Goal: Use online tool/utility: Utilize a website feature to perform a specific function

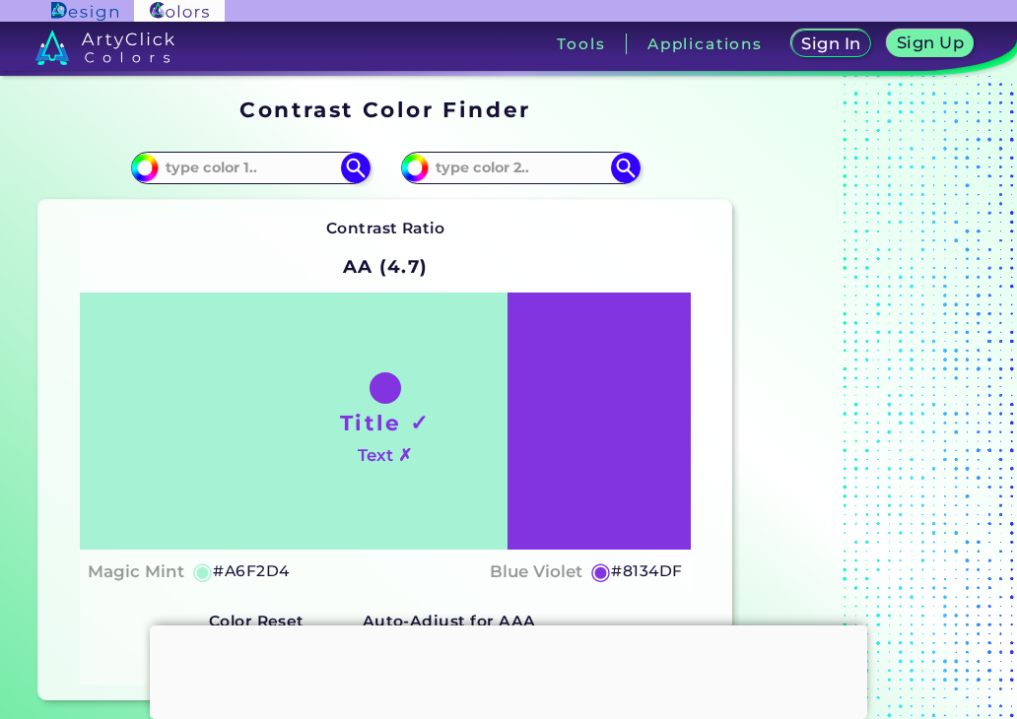
click at [508, 626] on div at bounding box center [508, 626] width 717 height 0
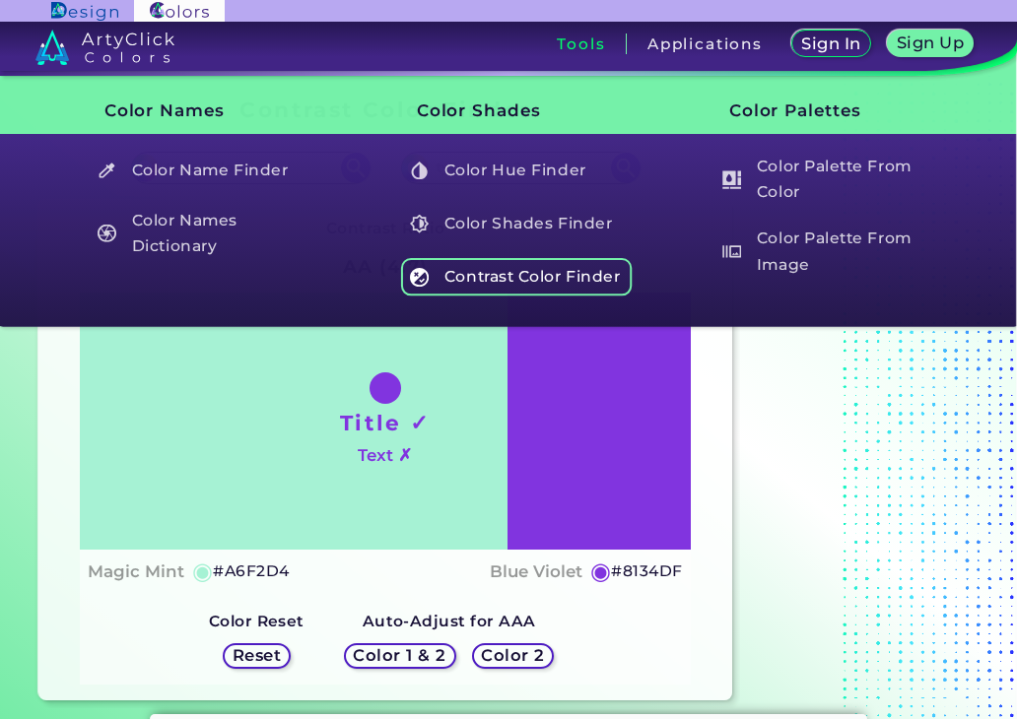
click at [483, 260] on h5 "Contrast Color Finder" at bounding box center [517, 276] width 232 height 37
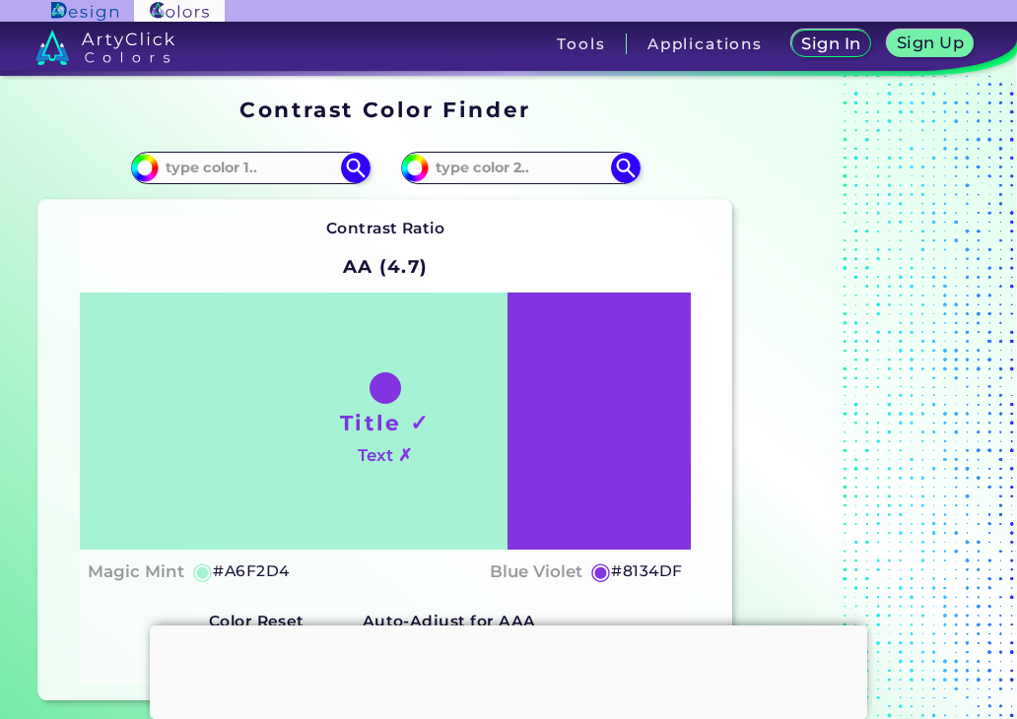
click at [622, 446] on div "Title ✓ Text ✗" at bounding box center [385, 421] width 610 height 257
click at [627, 154] on img at bounding box center [625, 168] width 34 height 34
click at [583, 167] on input at bounding box center [520, 168] width 183 height 27
paste input "#90d5d2"
type input "#90d5d2"
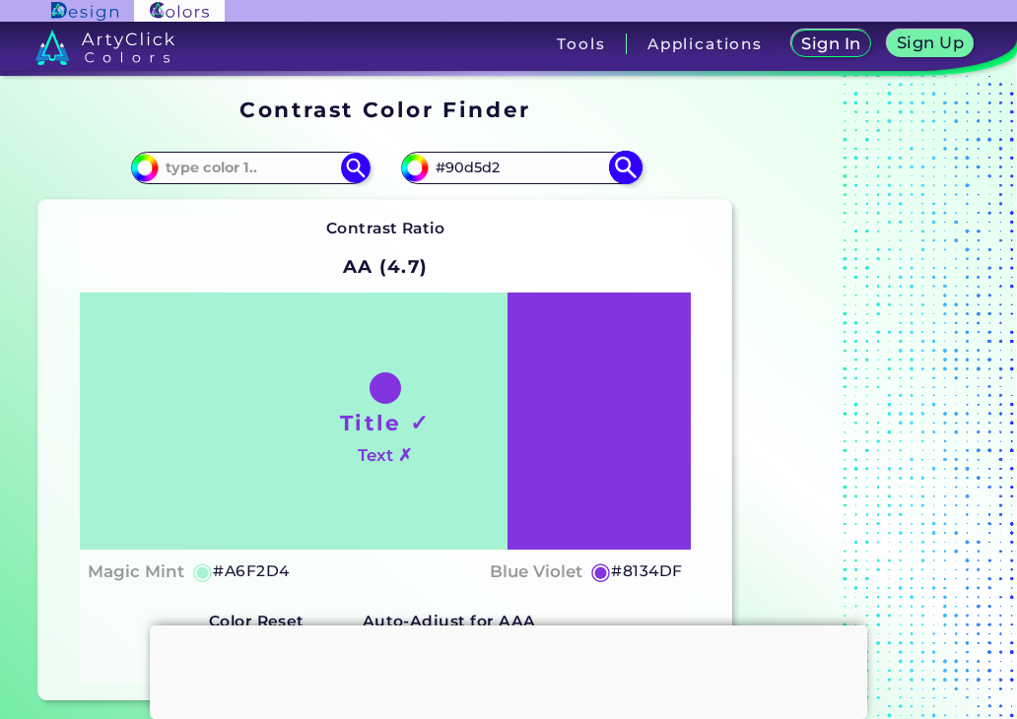
click at [619, 159] on img at bounding box center [625, 168] width 34 height 34
type input "#90d5d2"
type input "#90D5D2"
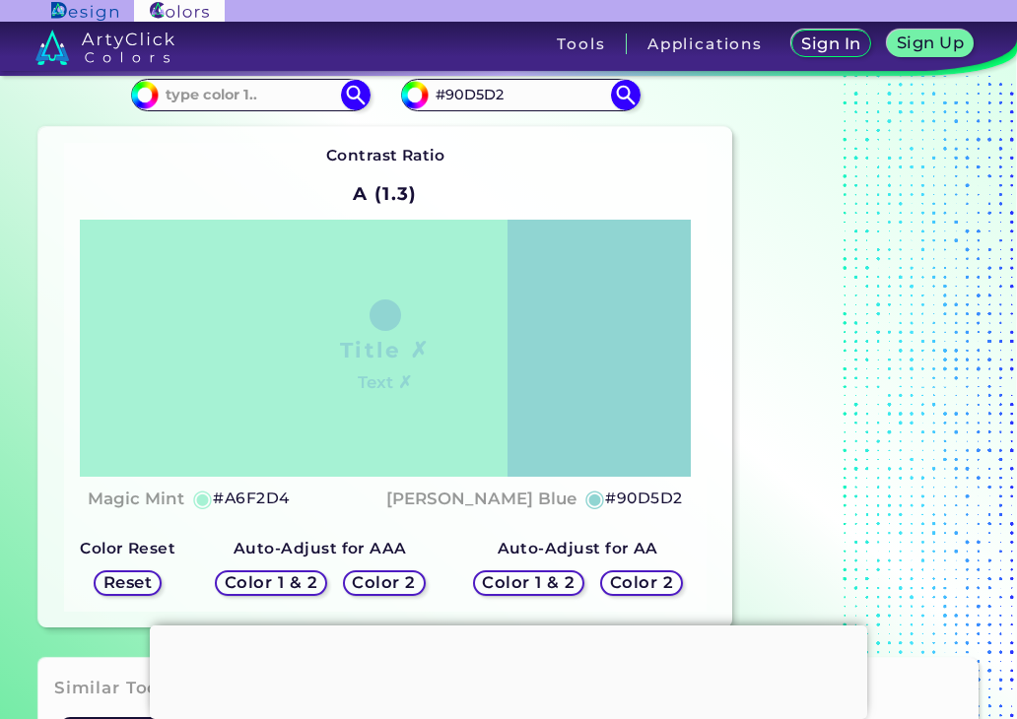
scroll to position [77, 0]
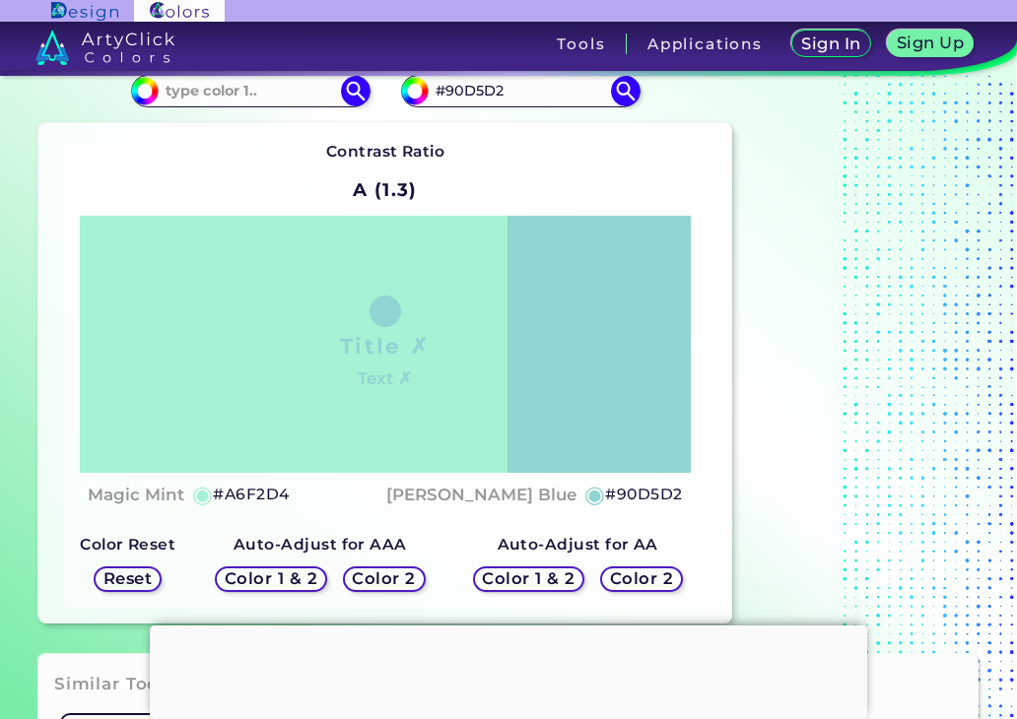
click at [269, 579] on h5 "Color 1 & 2" at bounding box center [272, 578] width 84 height 15
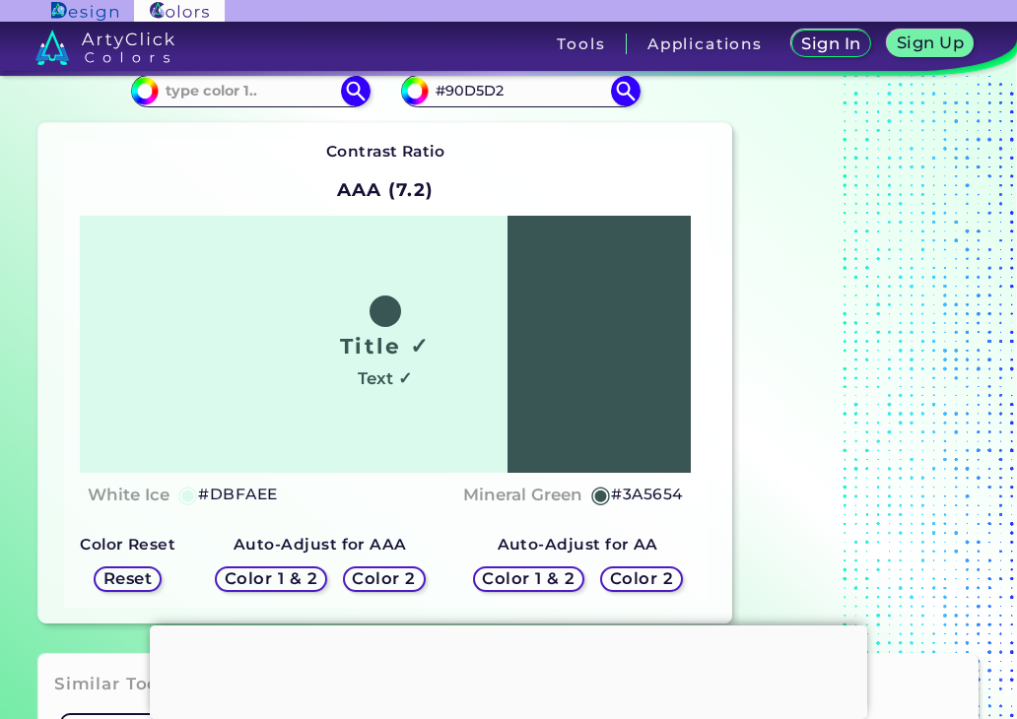
click at [313, 571] on h5 "Color 1 & 2" at bounding box center [272, 578] width 84 height 15
click at [392, 572] on h5 "Color 2" at bounding box center [384, 578] width 57 height 15
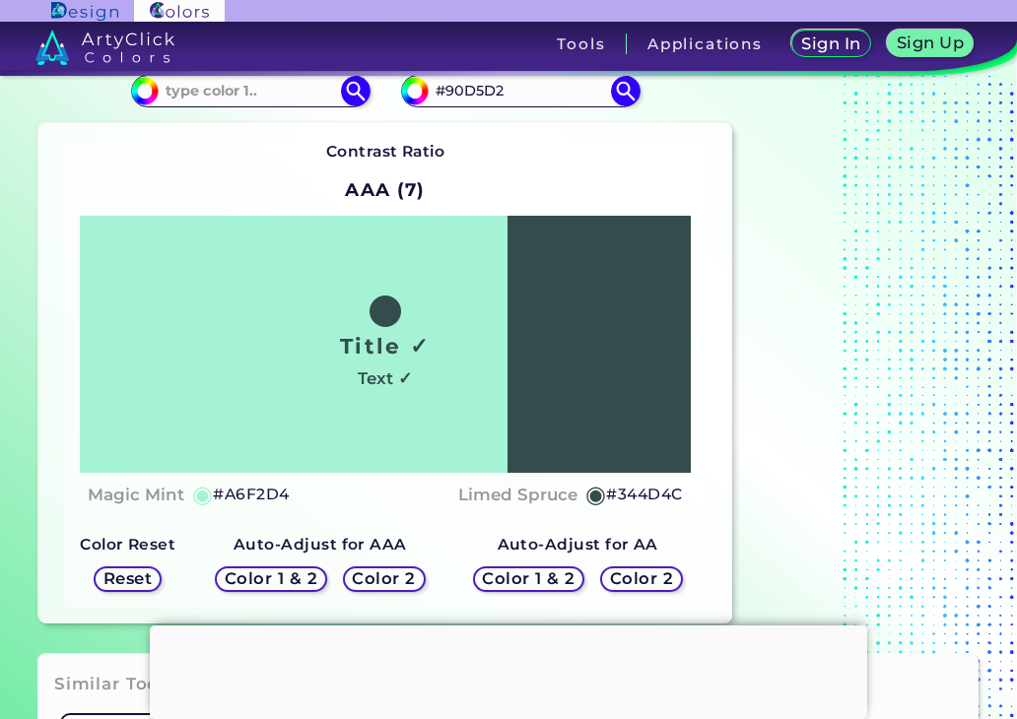
click at [300, 581] on h5 "Color 1 & 2" at bounding box center [272, 578] width 84 height 15
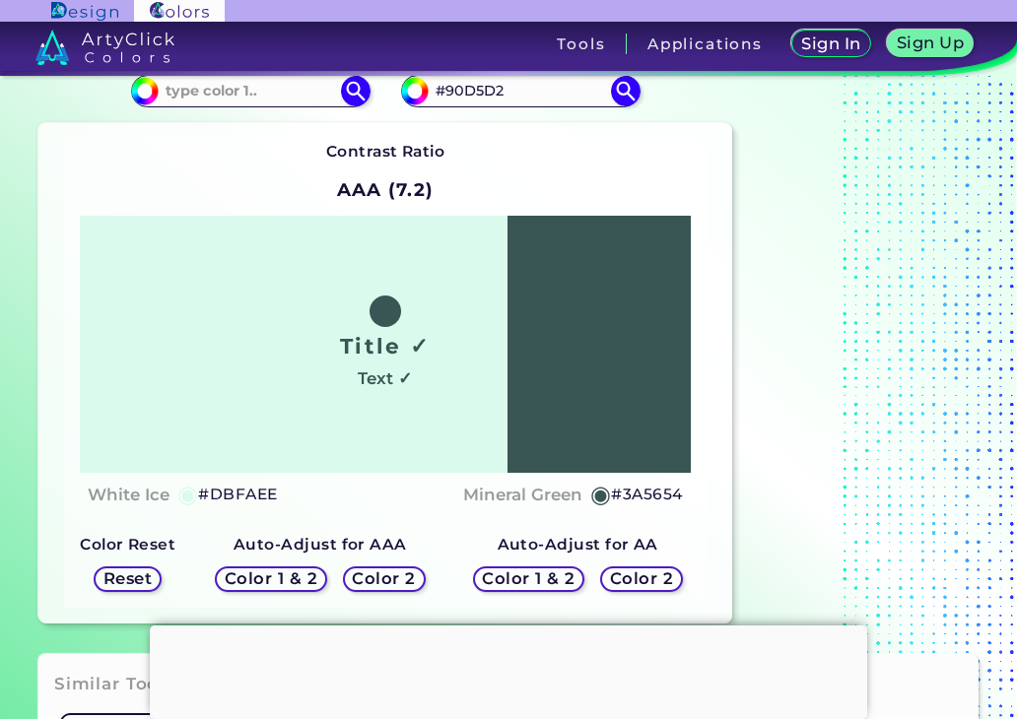
click at [374, 571] on h5 "Color 2" at bounding box center [384, 578] width 57 height 15
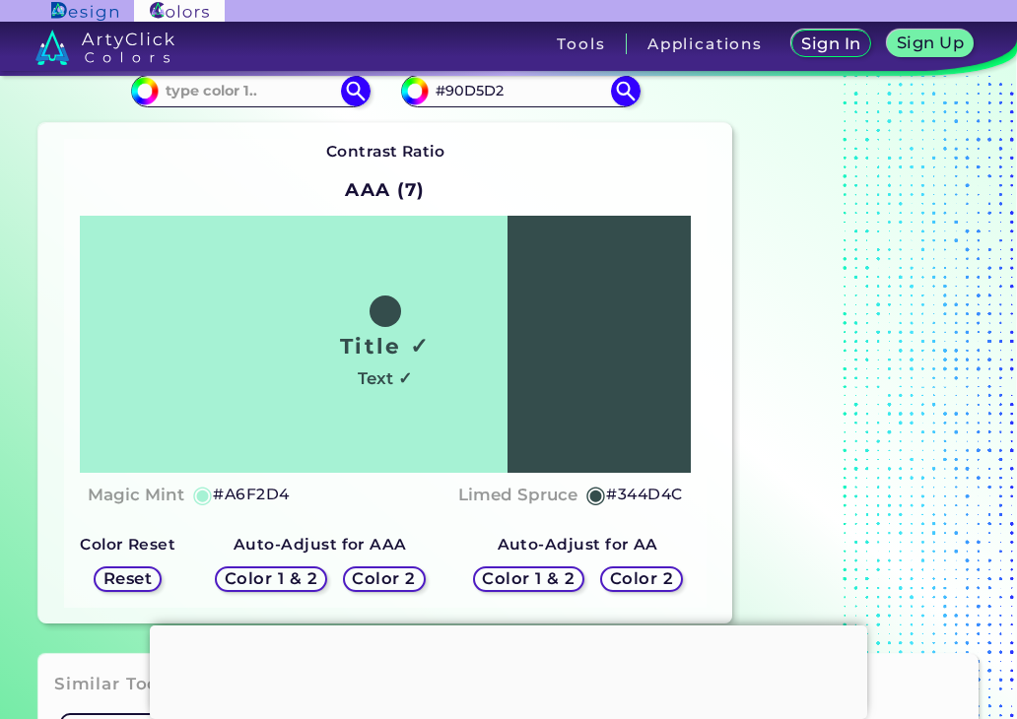
click at [519, 574] on h5 "Color 1 & 2" at bounding box center [529, 578] width 84 height 15
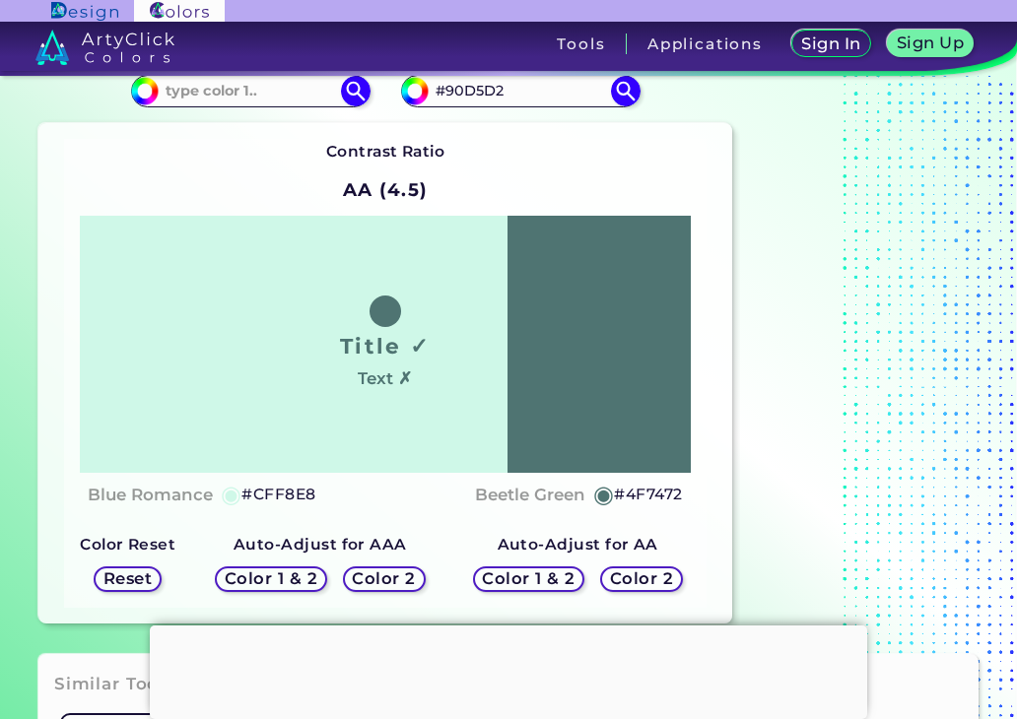
click at [370, 578] on h5 "Color 2" at bounding box center [384, 578] width 57 height 15
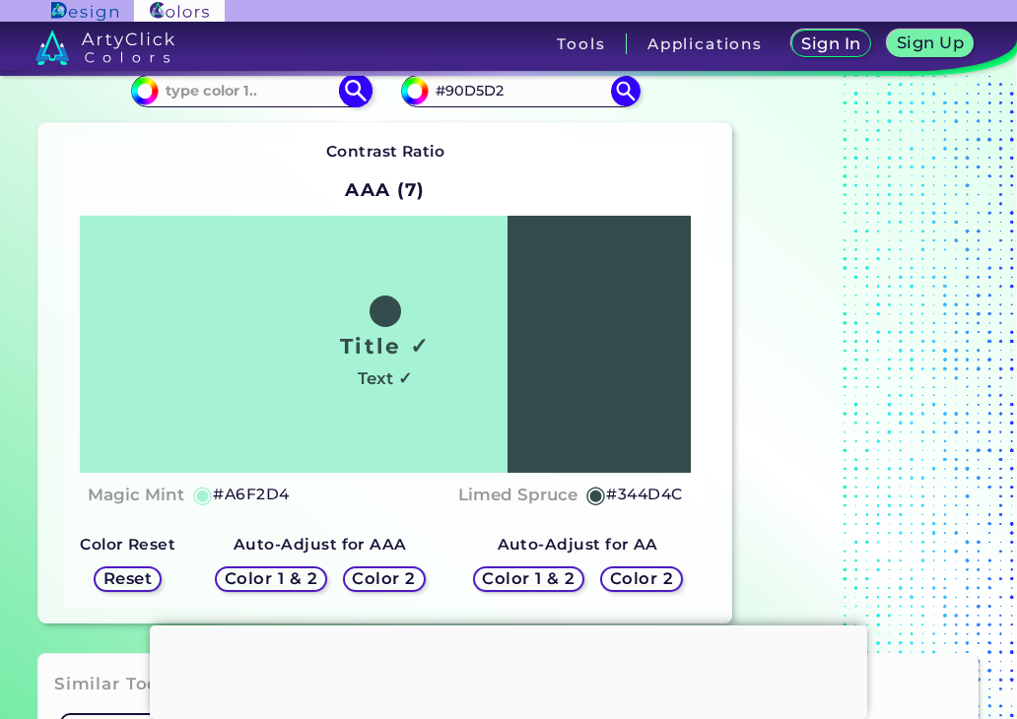
click at [294, 90] on input at bounding box center [250, 91] width 183 height 27
paste input "#0048ff"
type input "#0048ff"
click at [352, 86] on img at bounding box center [355, 91] width 34 height 34
type input "#0048ff"
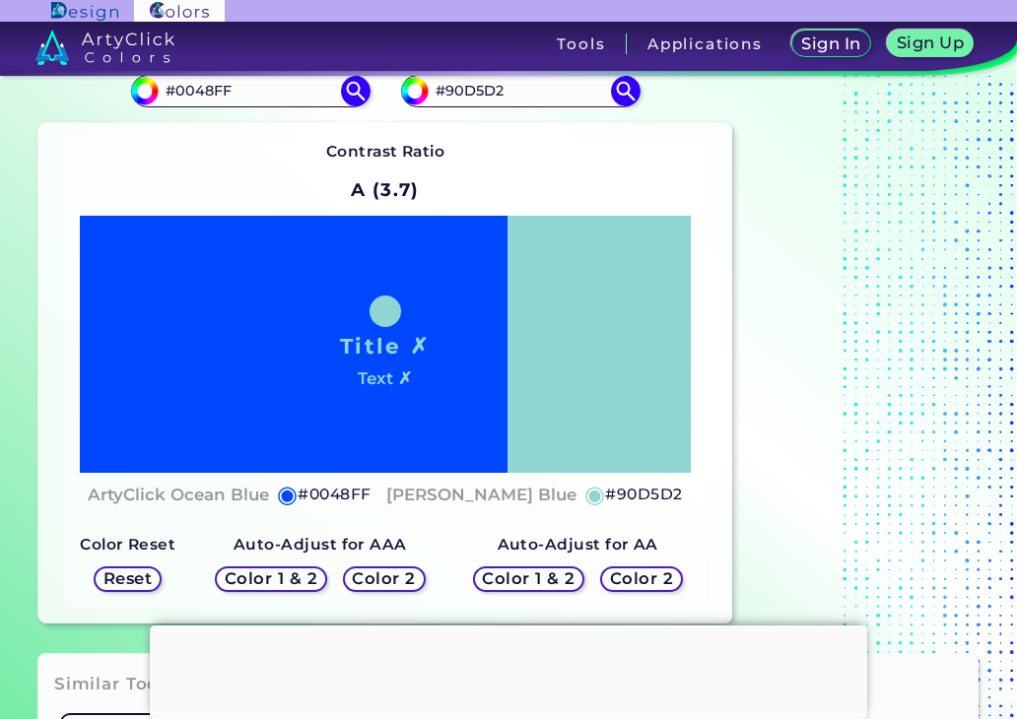
click at [303, 574] on h5 "Color 1 & 2" at bounding box center [272, 578] width 84 height 15
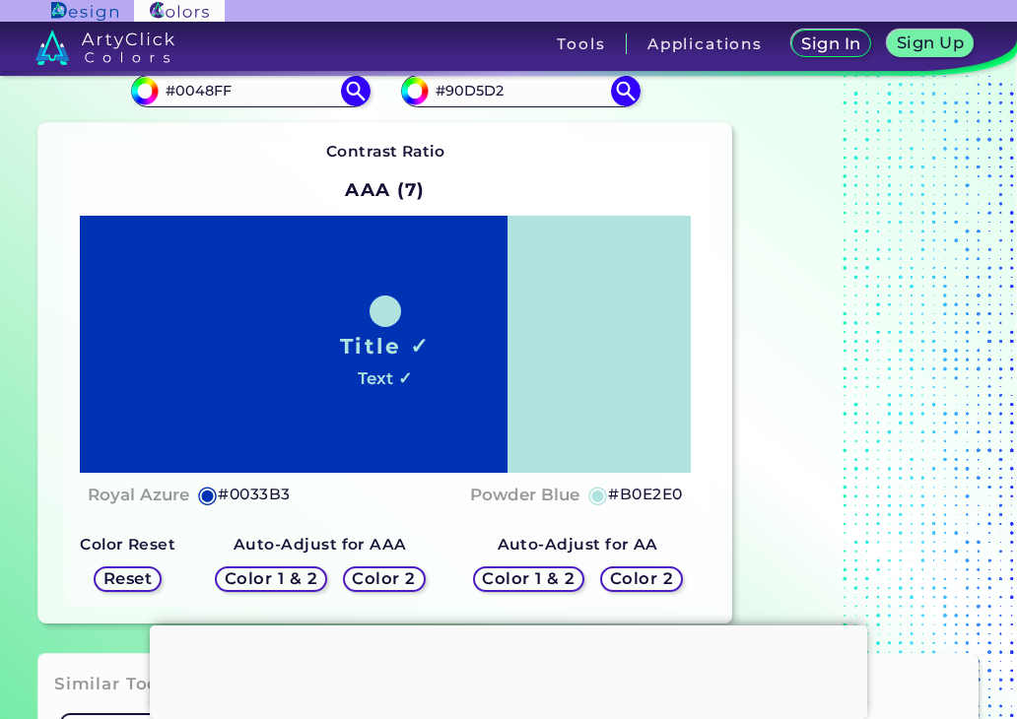
drag, startPoint x: 268, startPoint y: 88, endPoint x: -5, endPoint y: 136, distance: 277.2
click at [0, 136] on html "Sign In Sign Up My Profile My Details Color Palettes Sign Out Tools Application…" at bounding box center [508, 419] width 1017 height 838
paste input "29437e"
type input "#29437e"
click at [352, 98] on img at bounding box center [355, 91] width 34 height 34
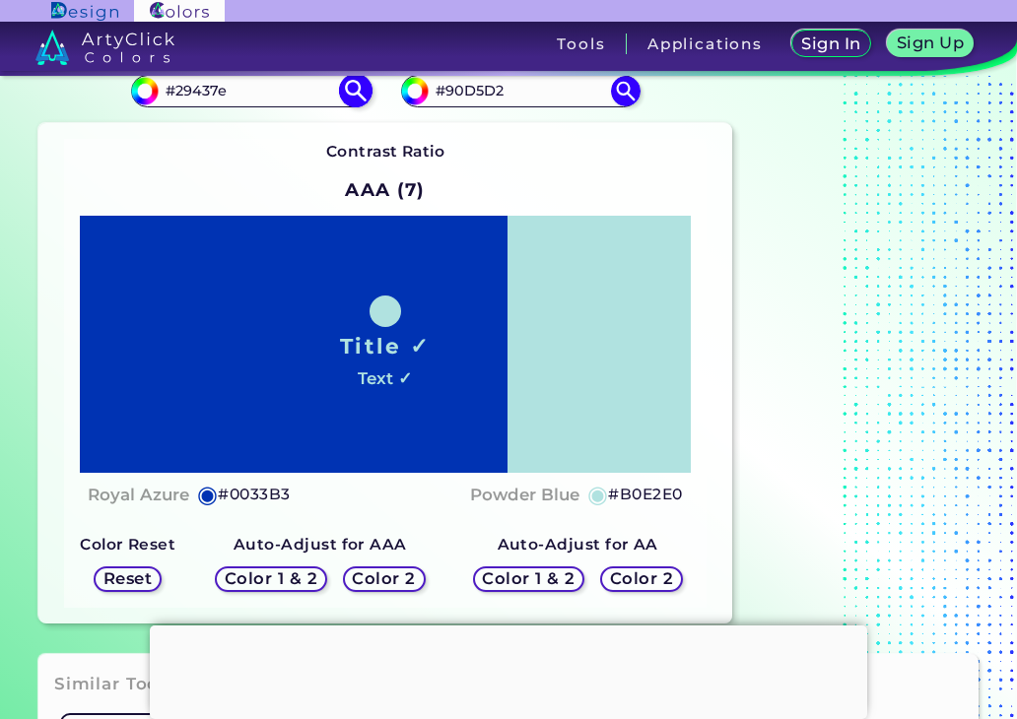
type input "#29437e"
type input "#29437E"
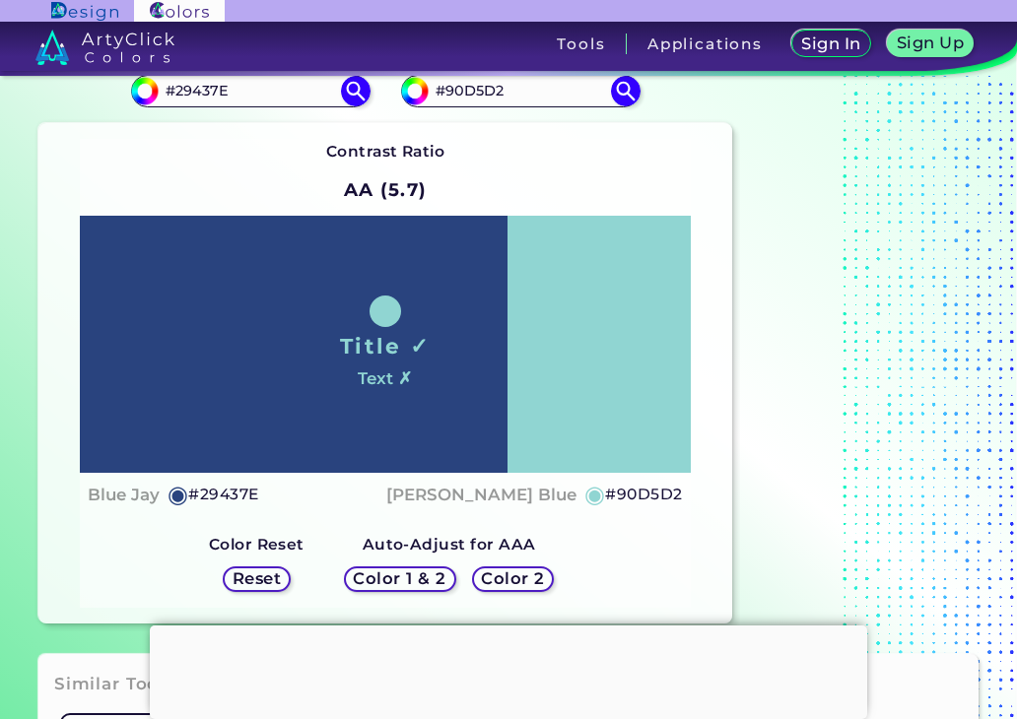
click at [419, 581] on h5 "Color 1 & 2" at bounding box center [400, 578] width 84 height 15
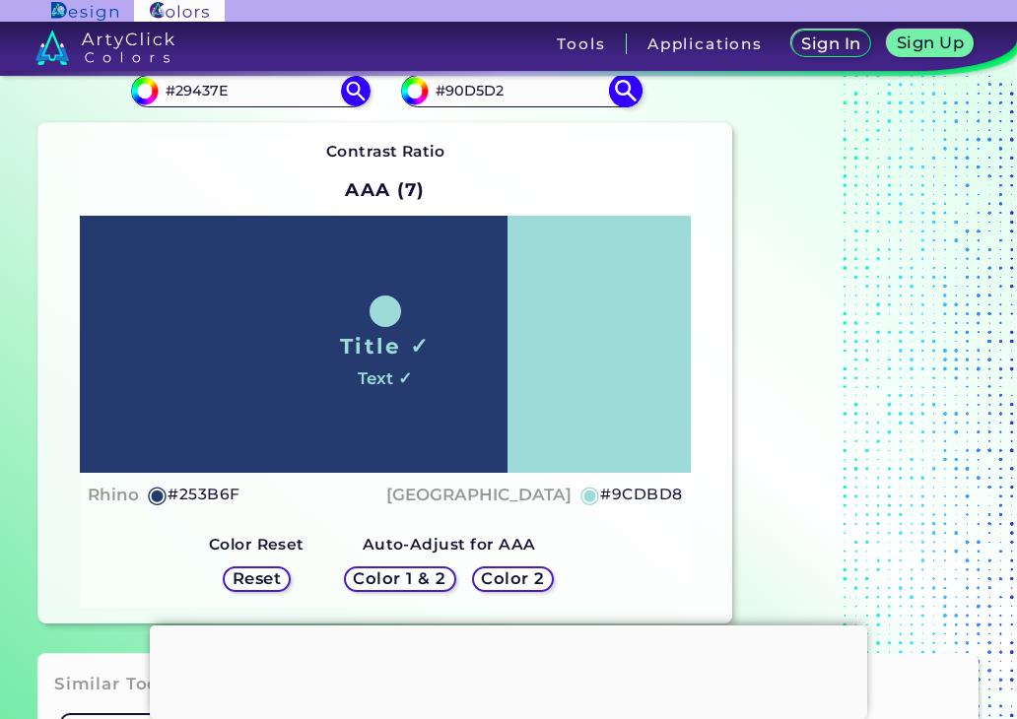
click at [539, 89] on input "#90D5D2" at bounding box center [520, 91] width 183 height 27
type input "#"
paste input "#f5945c"
type input "#f5945c"
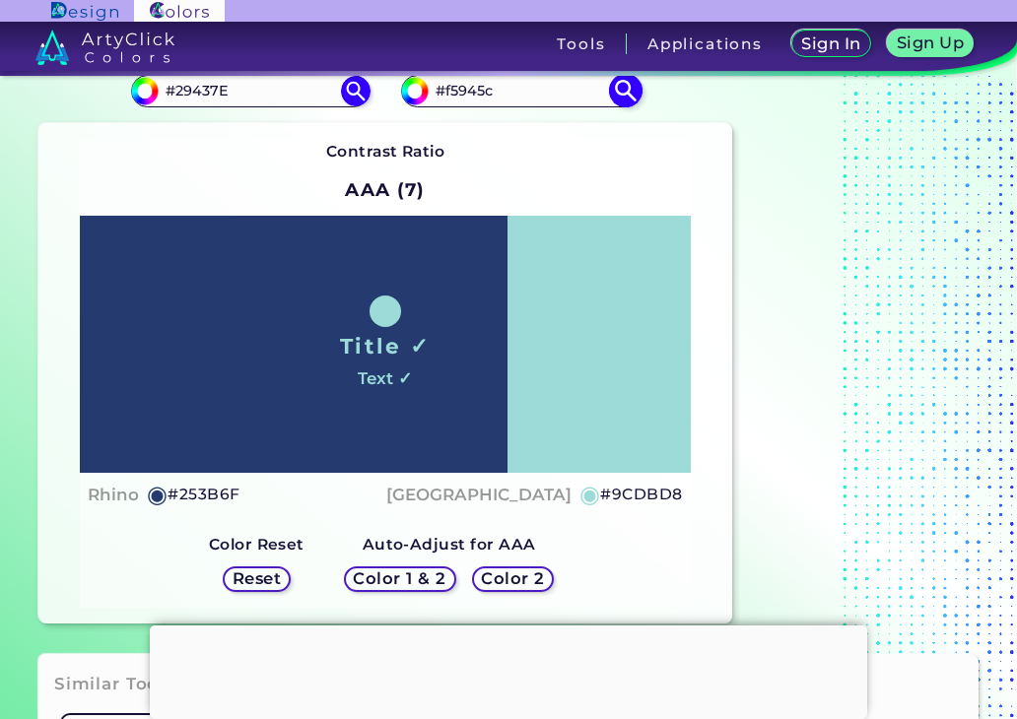
type input "#F5945C"
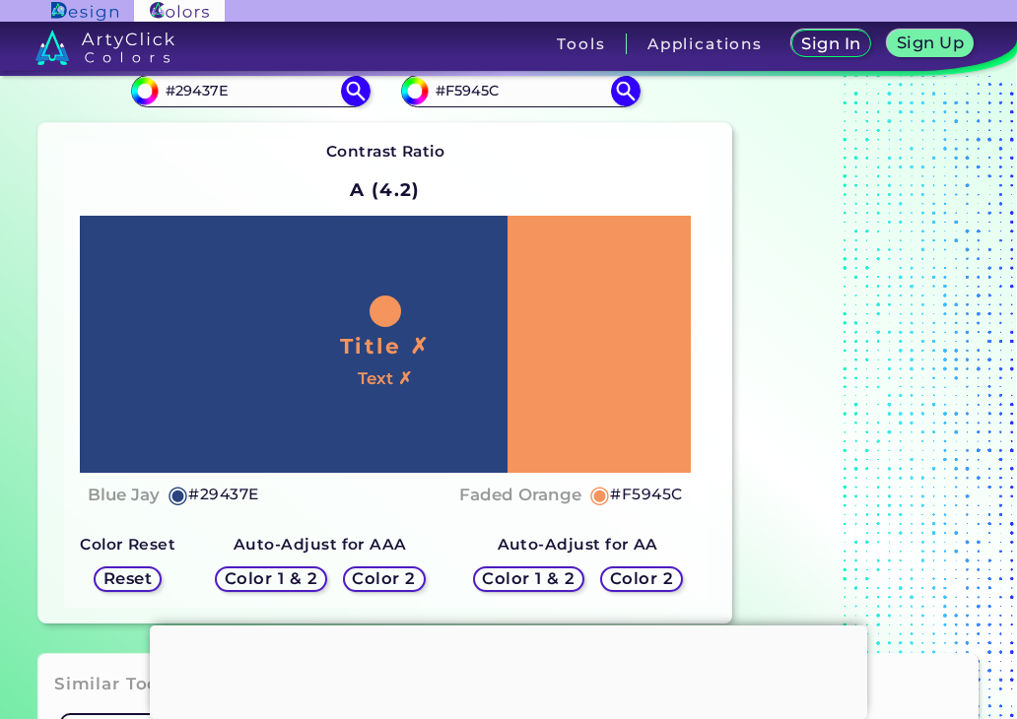
click at [318, 568] on div "Color 1 & 2" at bounding box center [271, 580] width 101 height 24
click at [409, 577] on h5 "Color 2" at bounding box center [384, 578] width 57 height 15
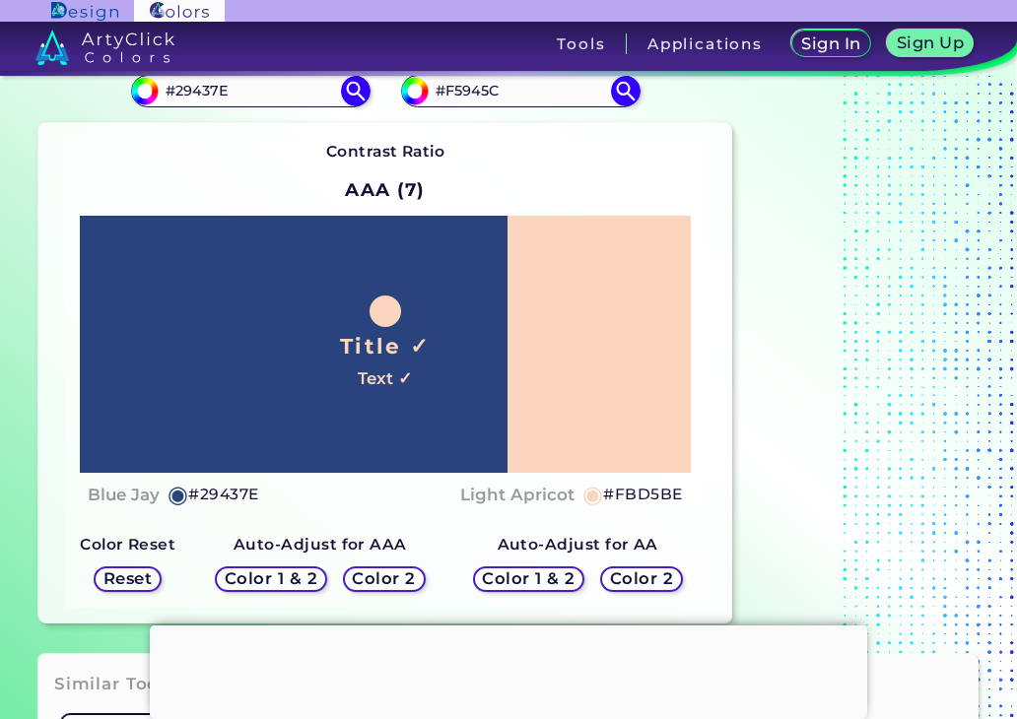
click at [300, 587] on div "Color 1 & 2" at bounding box center [271, 580] width 101 height 24
click at [302, 582] on h5 "Color 1 & 2" at bounding box center [272, 578] width 84 height 15
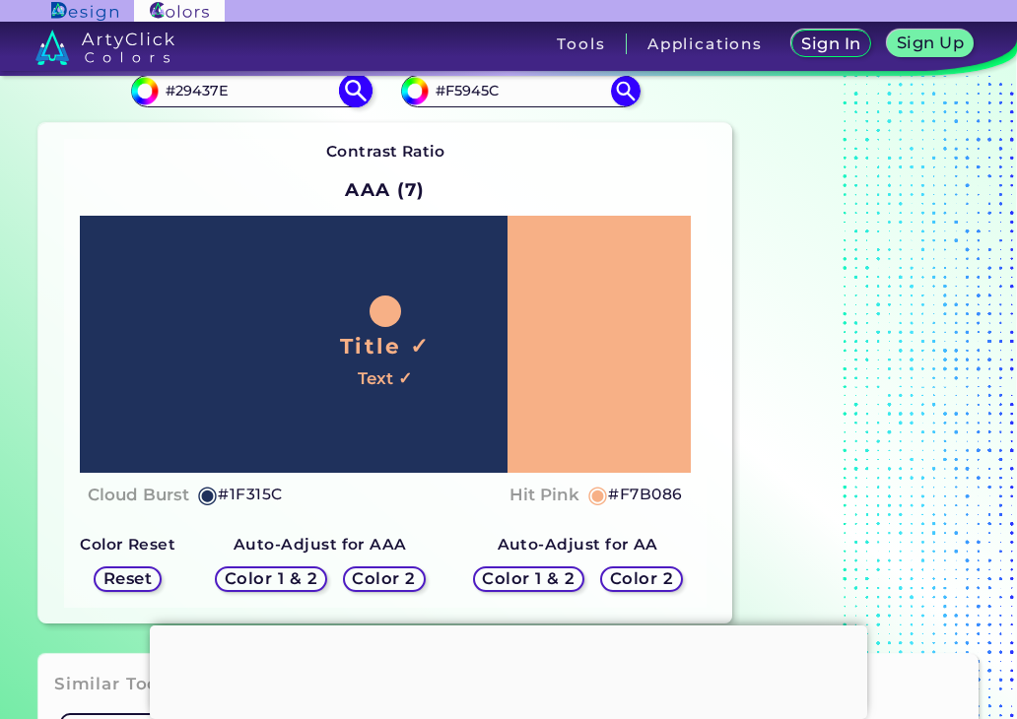
click at [263, 82] on input "#29437E" at bounding box center [250, 91] width 183 height 27
drag, startPoint x: 278, startPoint y: 94, endPoint x: -5, endPoint y: 135, distance: 285.8
click at [0, 135] on html "Sign In Sign Up My Profile My Details Color Palettes Sign Out Tools Application…" at bounding box center [508, 419] width 1017 height 838
paste input "fee7a1"
type input "#fee7a1"
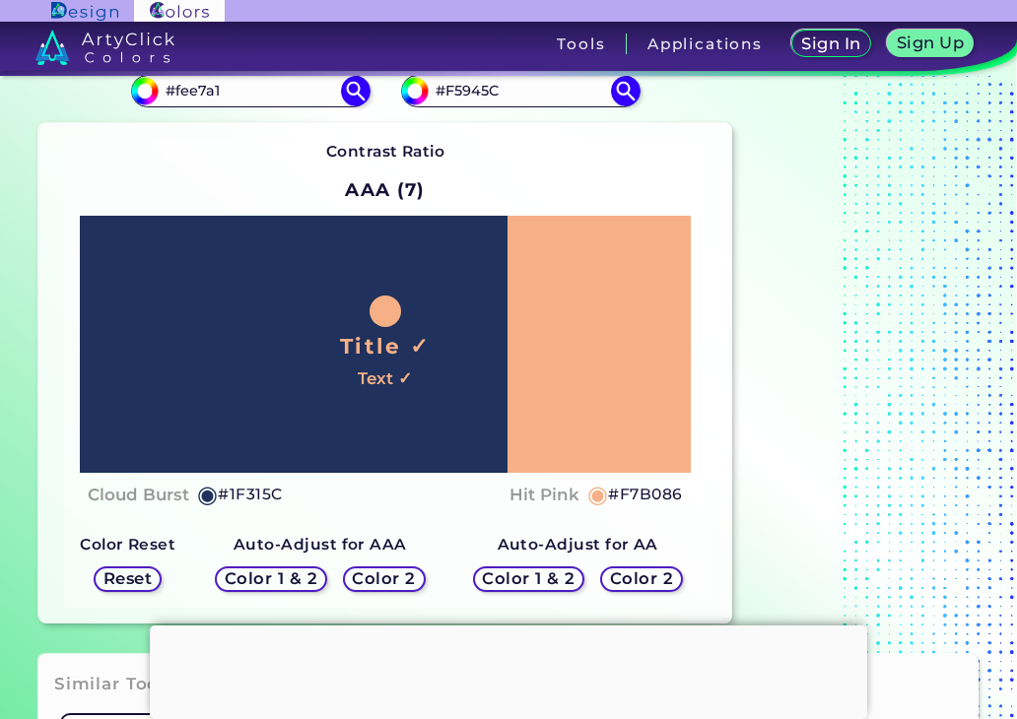
type input "#fee7a1"
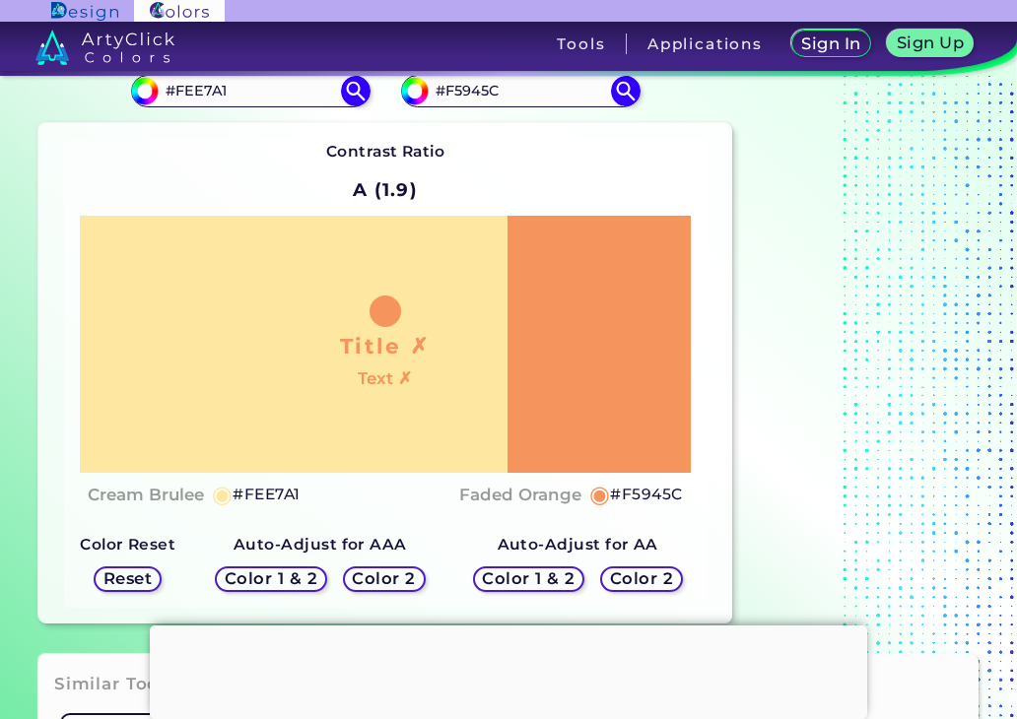
click at [381, 578] on h5 "Color 2" at bounding box center [384, 578] width 57 height 15
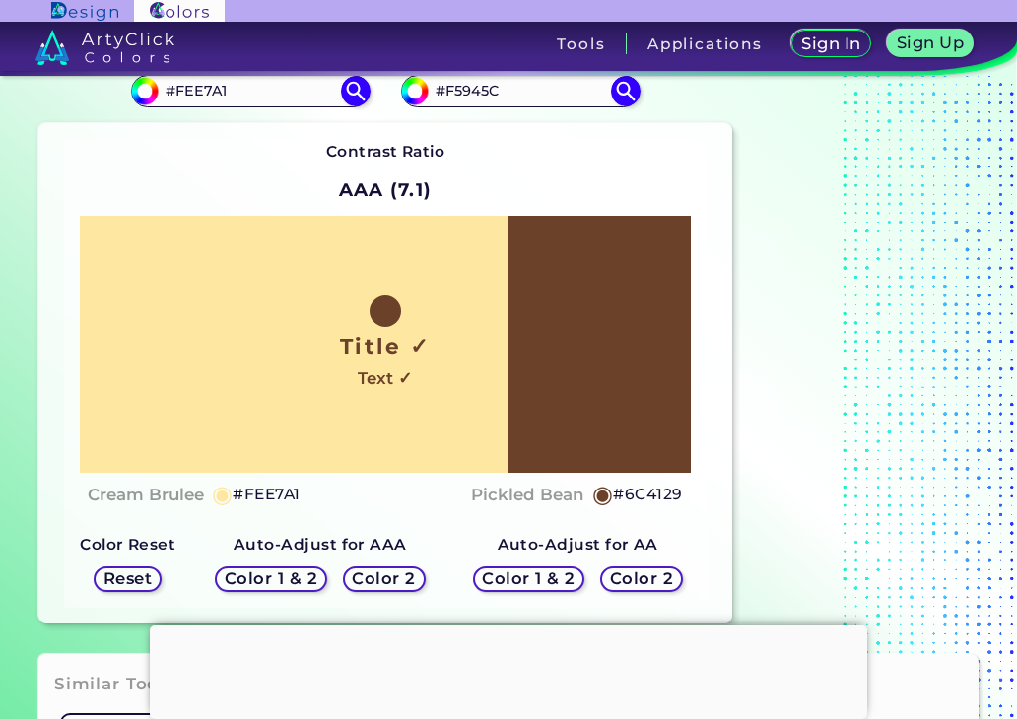
drag, startPoint x: 301, startPoint y: 95, endPoint x: 4, endPoint y: 143, distance: 300.5
click at [4, 143] on section "Contrast Color Finder Contrast Color Finder #fee7a1 #FEE7A1 #f5945c #F5945C Con…" at bounding box center [508, 322] width 1017 height 647
paste input "e89f38"
type input "#e89f38"
click at [362, 85] on img at bounding box center [355, 91] width 34 height 34
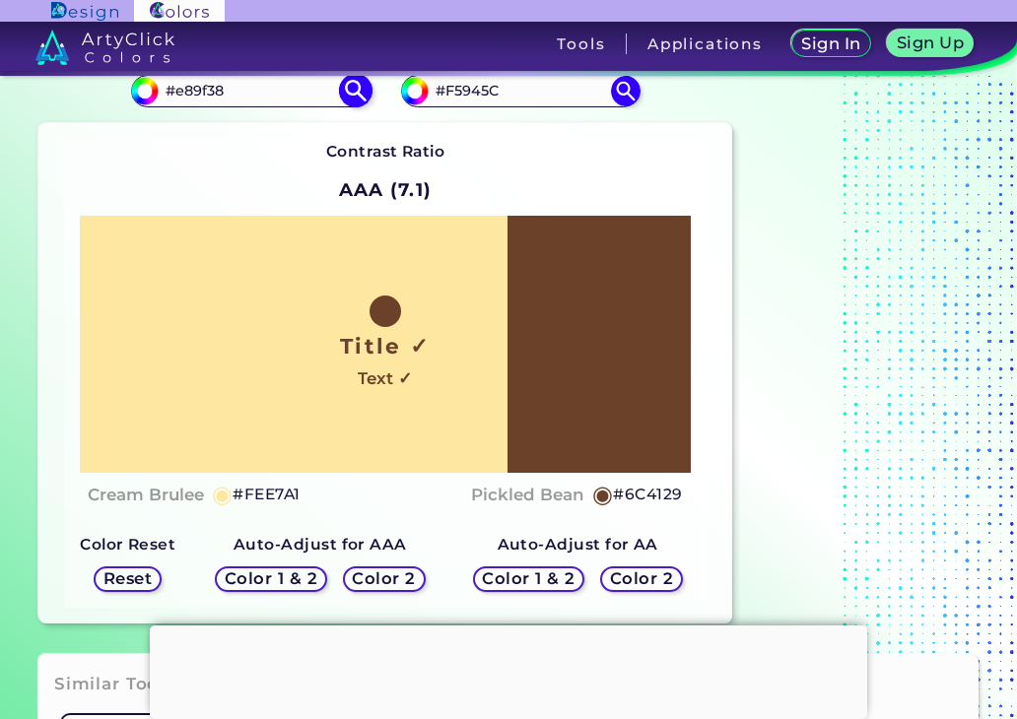
type input "#e89f38"
type input "#E89F38"
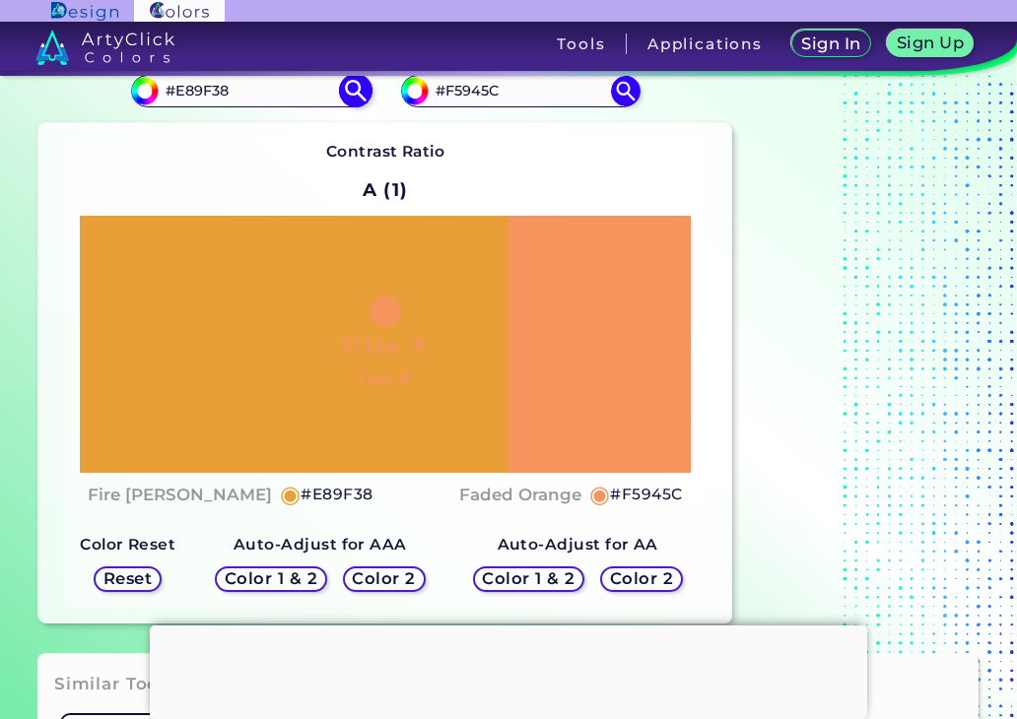
drag, startPoint x: 542, startPoint y: 94, endPoint x: 225, endPoint y: 103, distance: 317.4
click at [225, 103] on section "#e89f38 #E89F38 #f5945c #F5945C Contrast Ratio A (1) Title ✗ Text ✗ Fire [PERSO…" at bounding box center [385, 341] width 709 height 580
paste input "29437e"
type input "#29437e"
click at [636, 93] on img at bounding box center [625, 91] width 34 height 34
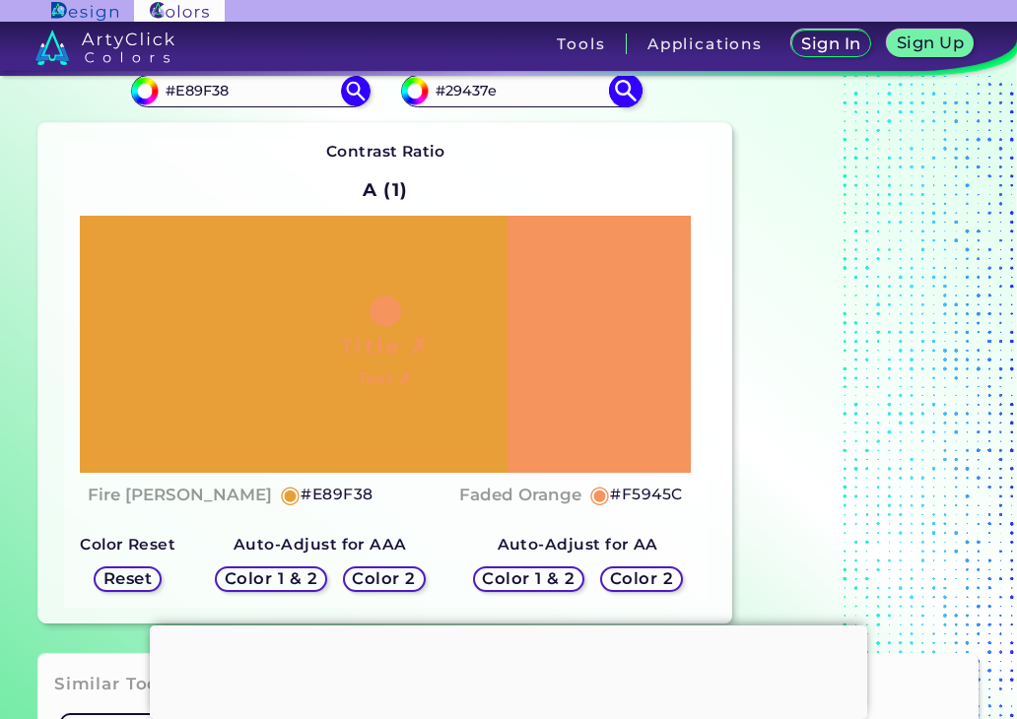
type input "#29437e"
type input "#29437E"
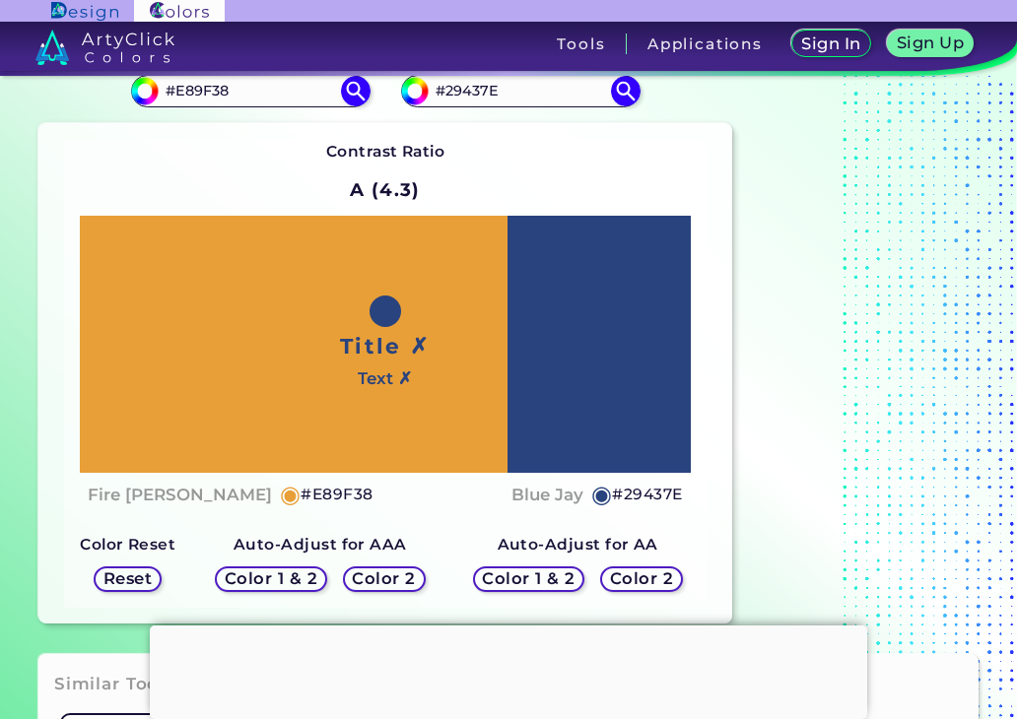
click at [390, 588] on div "Color 2" at bounding box center [384, 580] width 74 height 24
click at [404, 568] on div "Color 2" at bounding box center [384, 579] width 74 height 23
click at [303, 578] on h5 "Color 1 & 2" at bounding box center [272, 578] width 84 height 15
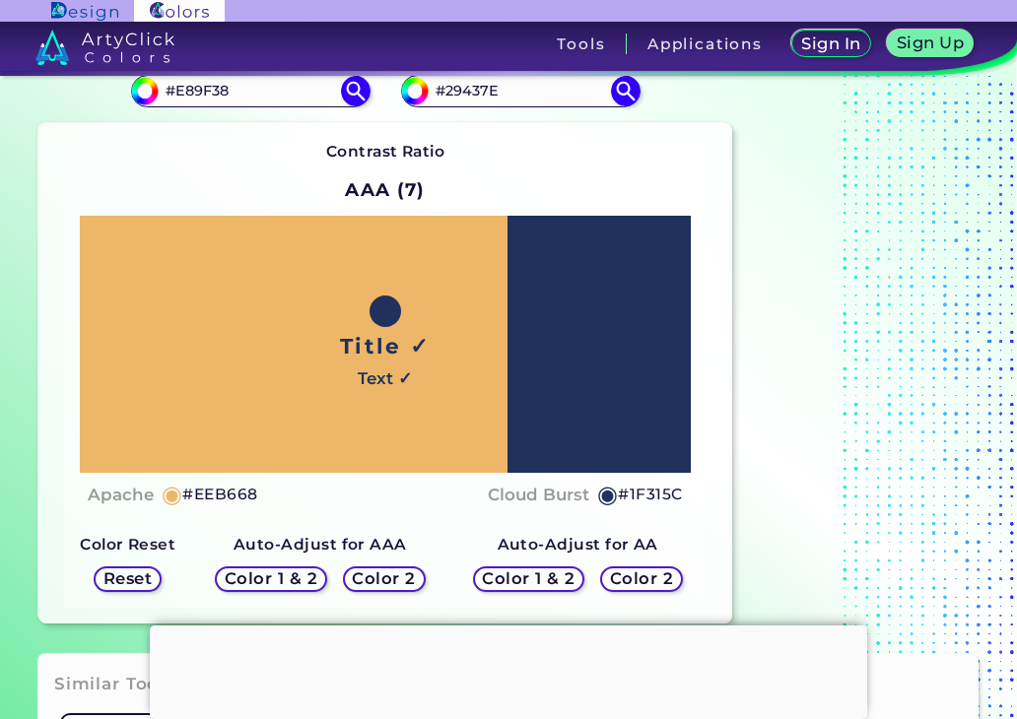
click at [17, 460] on section "Contrast Color Finder Contrast Color Finder #e89f38 #E89F38 #29437e #29437E Con…" at bounding box center [508, 322] width 1017 height 647
click at [131, 43] on img at bounding box center [104, 47] width 139 height 35
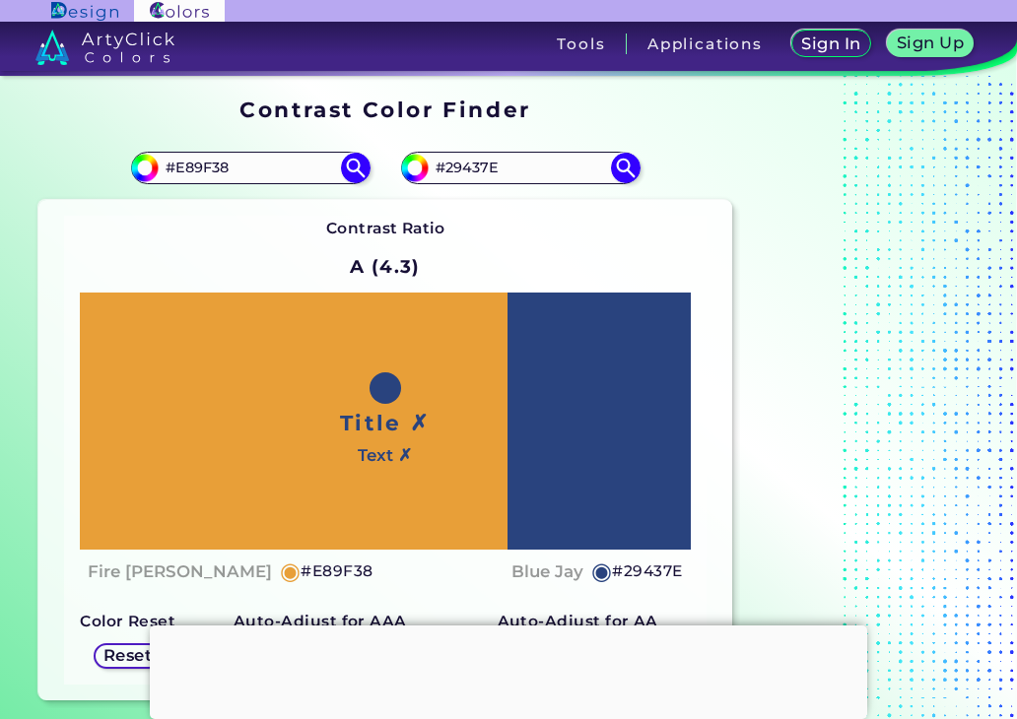
drag, startPoint x: 244, startPoint y: 168, endPoint x: -5, endPoint y: 168, distance: 249.3
click at [0, 168] on html "Sign In Sign Up My Profile My Details Color Palettes Sign Out Tools Application…" at bounding box center [508, 419] width 1017 height 838
paste input "b12321"
type input "#b12321"
click at [350, 165] on img at bounding box center [355, 168] width 34 height 34
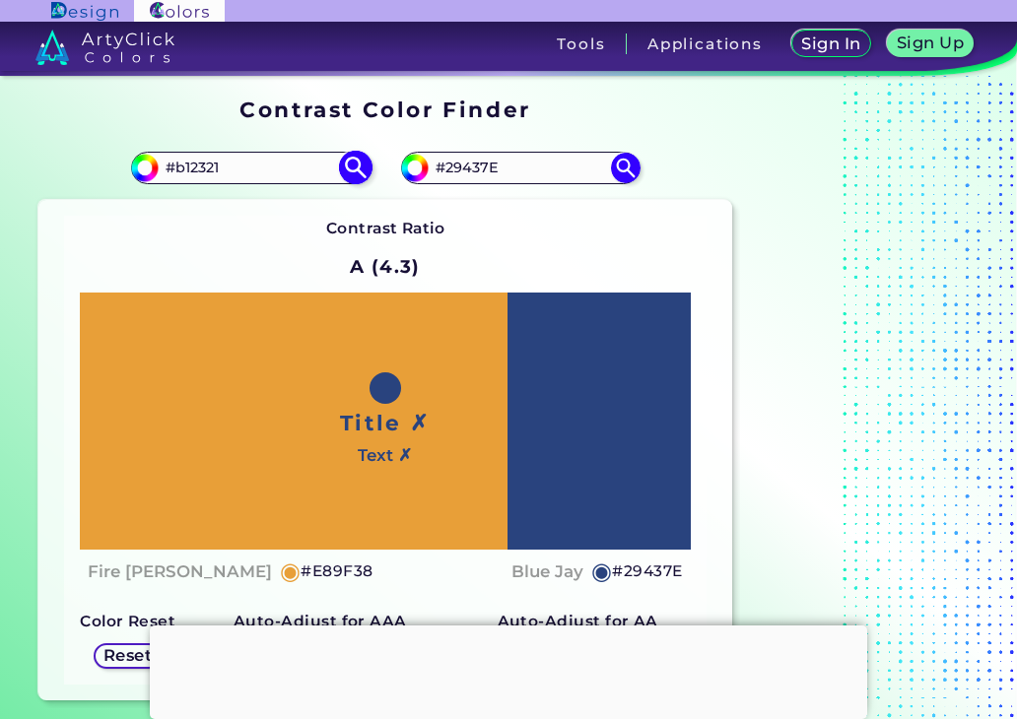
type input "#b12321"
type input "#B12321"
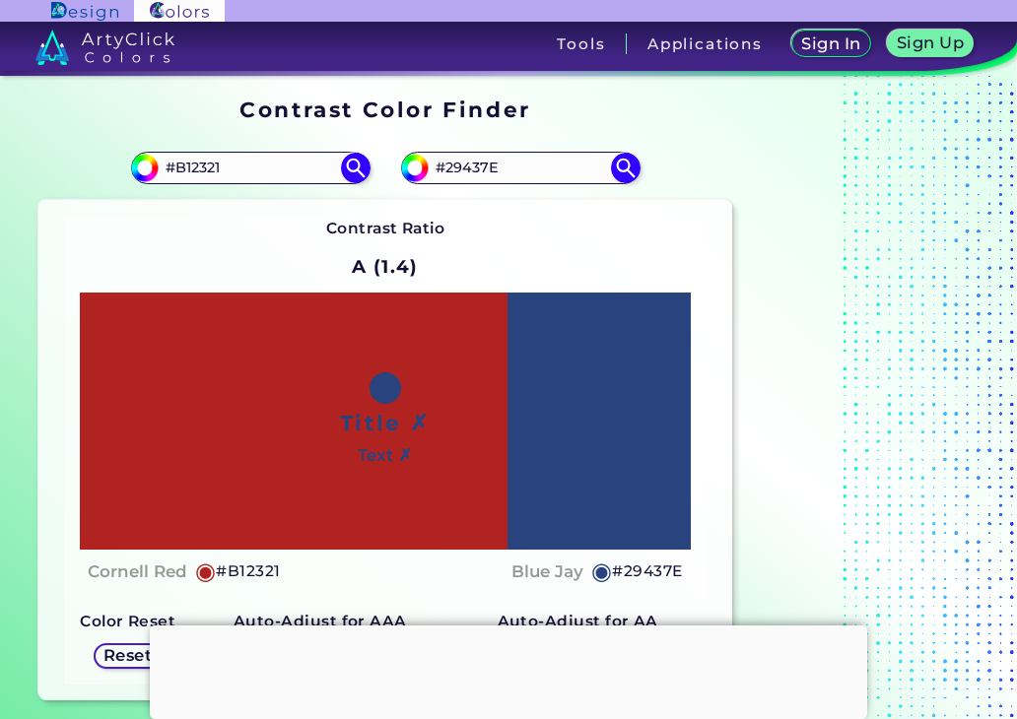
drag, startPoint x: 501, startPoint y: 171, endPoint x: 155, endPoint y: 197, distance: 346.8
click at [155, 197] on section "#b12321 #B12321 #29437e #29437E Contrast Ratio A (1.4) Title ✗ ◉" at bounding box center [385, 418] width 709 height 580
paste input "0048ff"
type input "#0048ff"
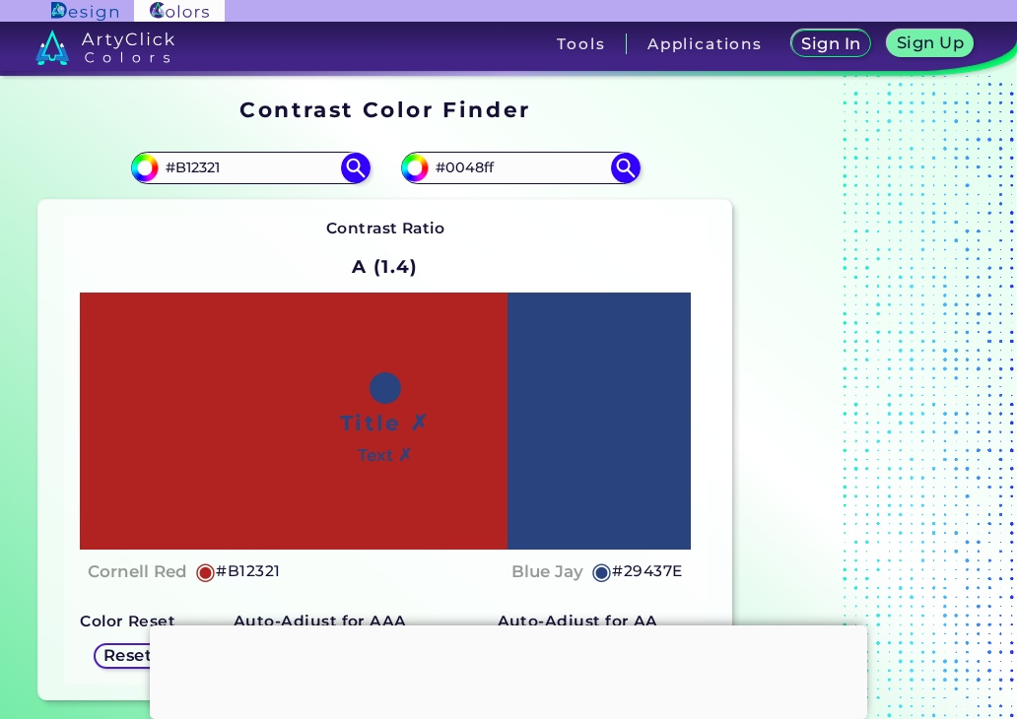
type input "#0048FF"
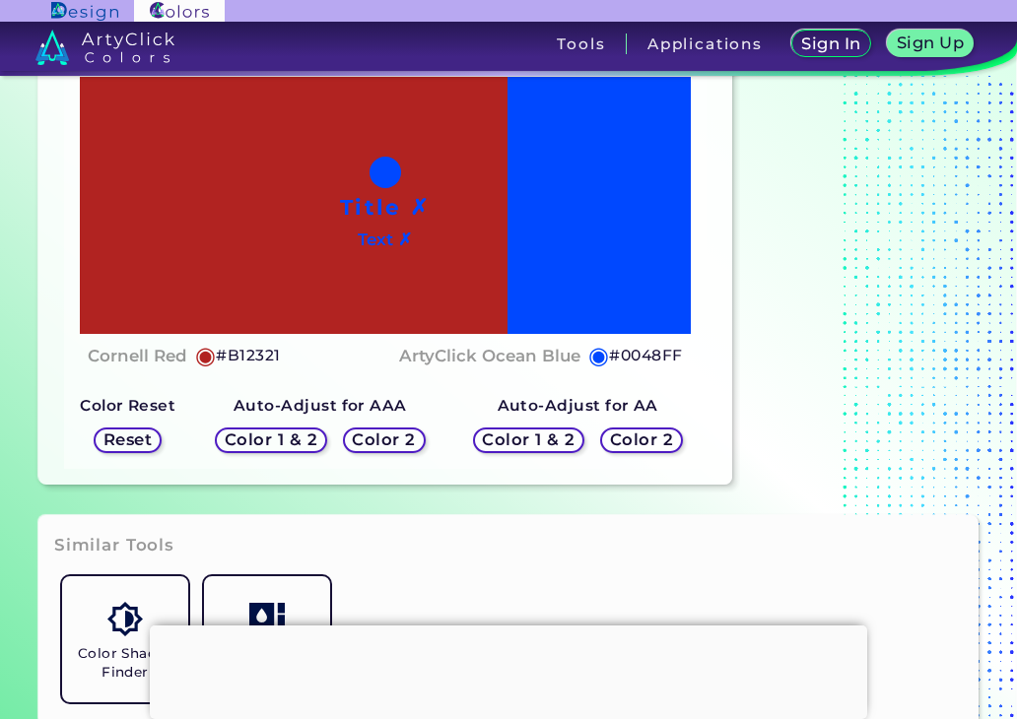
scroll to position [217, 0]
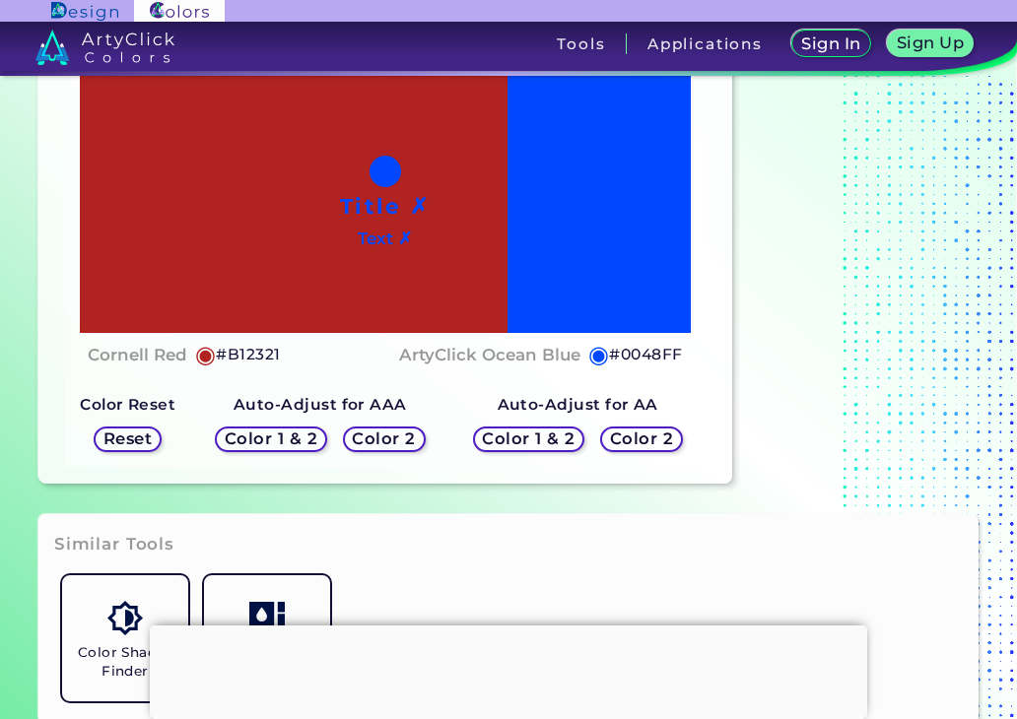
click at [371, 442] on h5 "Color 2" at bounding box center [384, 439] width 57 height 15
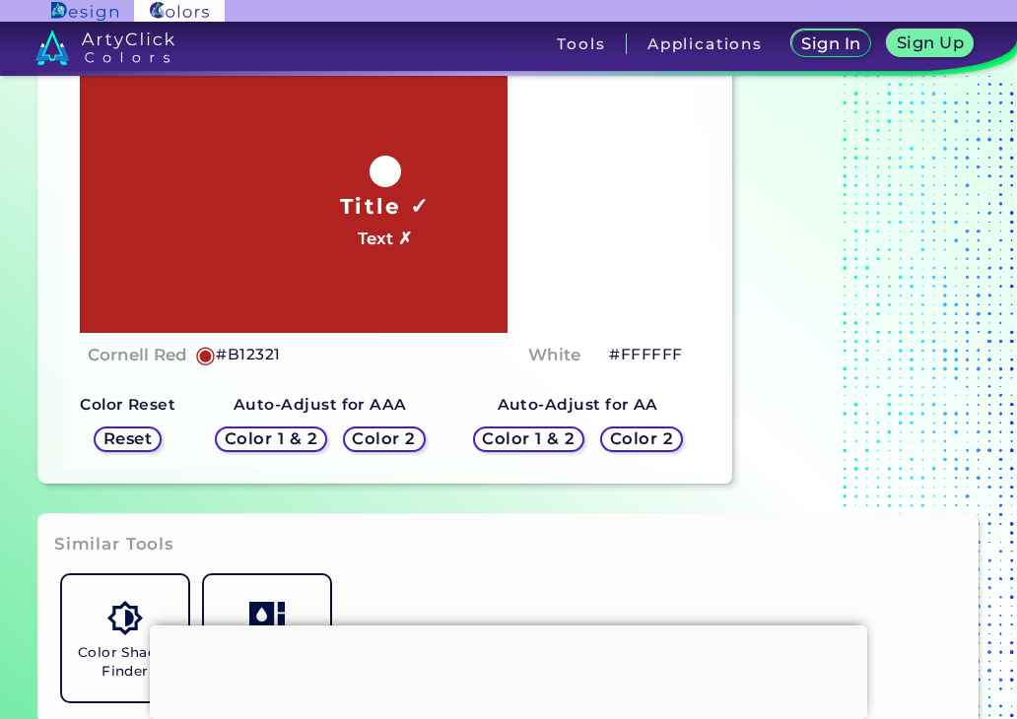
click at [269, 436] on h5 "Color 1 & 2" at bounding box center [272, 439] width 84 height 15
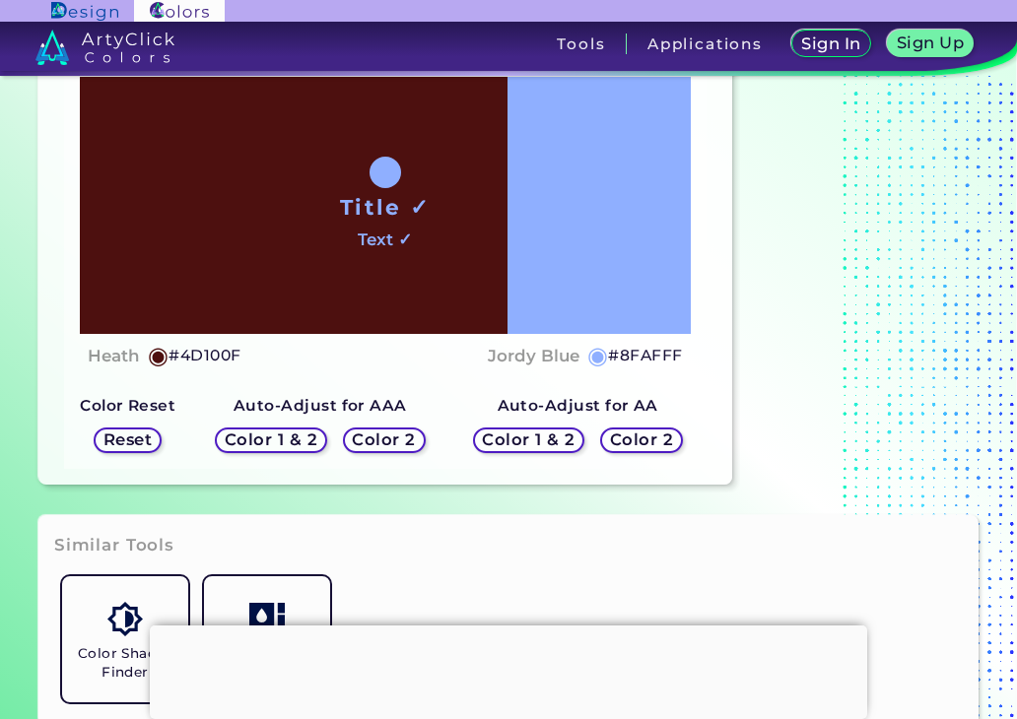
scroll to position [0, 0]
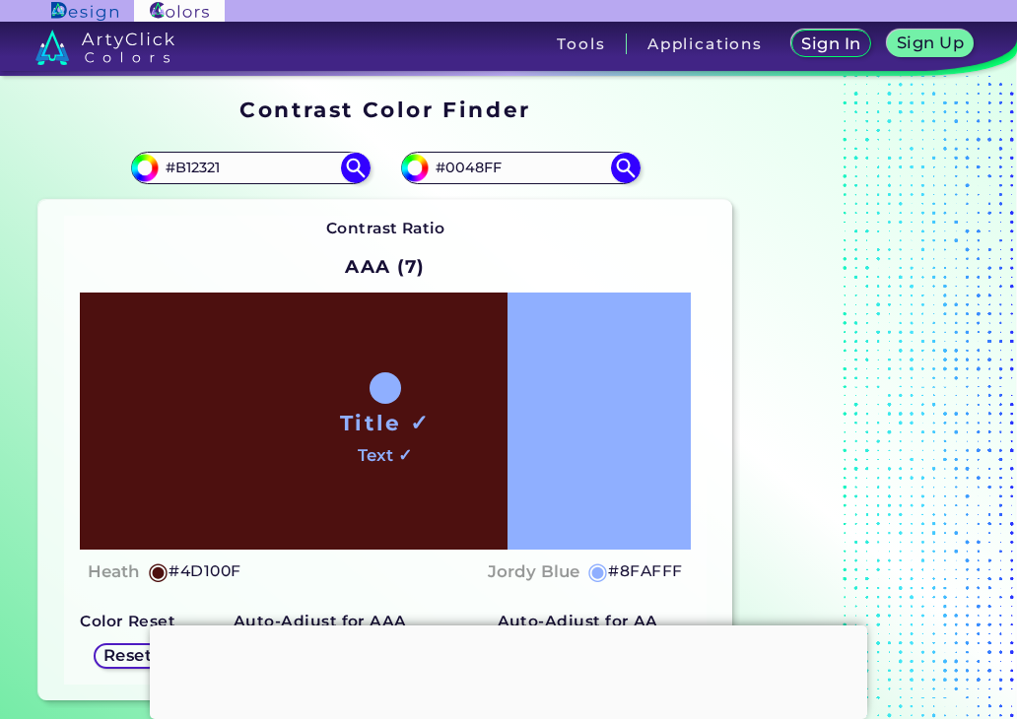
drag, startPoint x: 307, startPoint y: 163, endPoint x: -5, endPoint y: 137, distance: 313.4
click at [0, 137] on html "Sign In Sign Up My Profile My Details Color Palettes Sign Out Tools Application…" at bounding box center [508, 419] width 1017 height 838
paste input "91ef9b"
type input "#91ef9b"
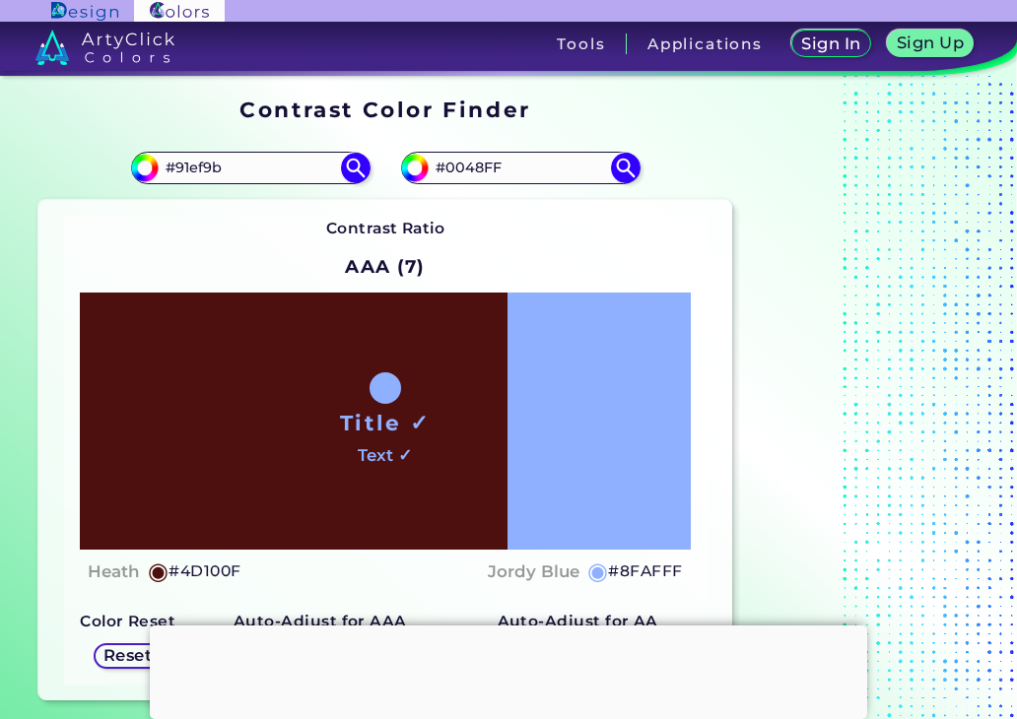
type input "#91EF9B"
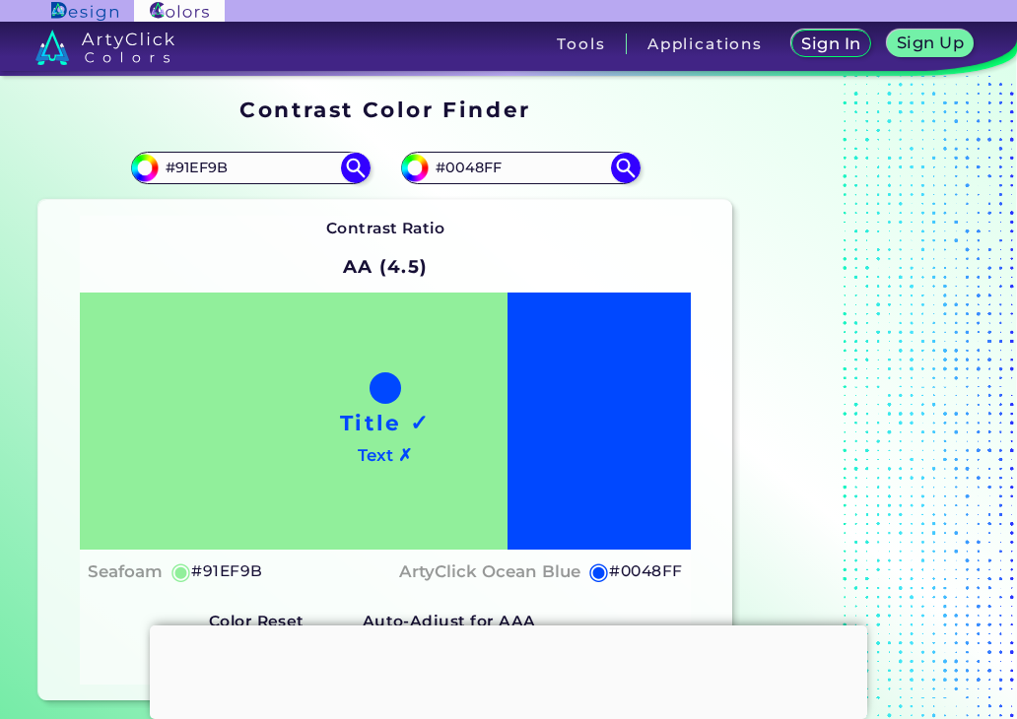
drag, startPoint x: 555, startPoint y: 172, endPoint x: 236, endPoint y: 212, distance: 320.7
click at [236, 212] on section "#91ef9b #91EF9B #0048ff #0048FF Contrast Ratio AA (4.5) Title ✓ Text ✗ Seafoam" at bounding box center [385, 418] width 709 height 580
paste input "92d5de"
type input "#92d5de"
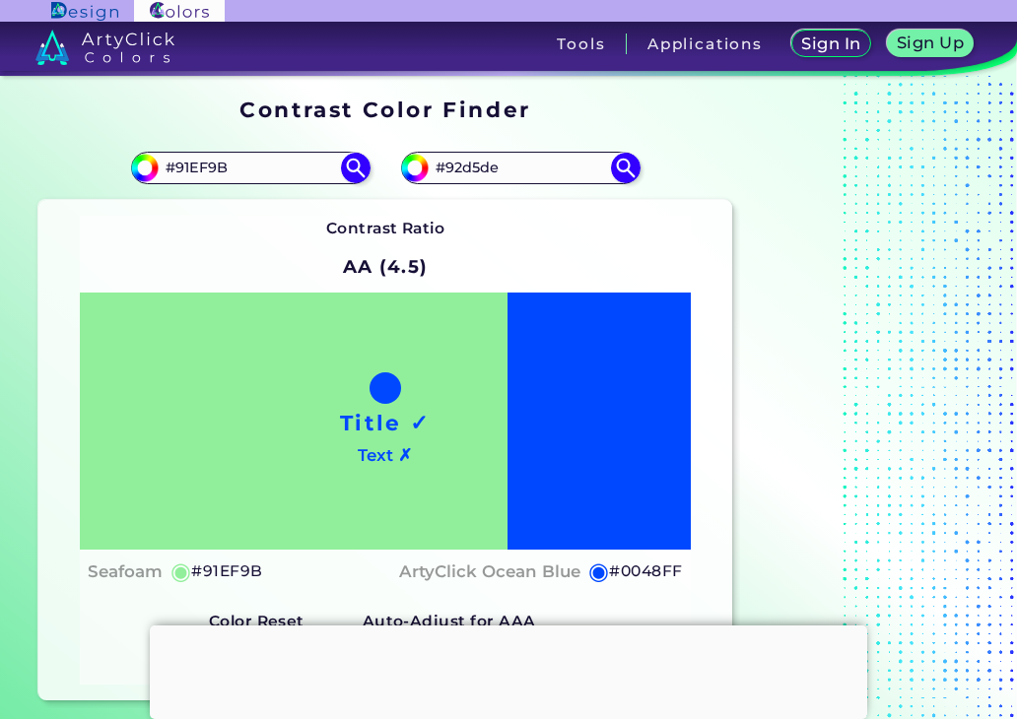
type input "#92D5DE"
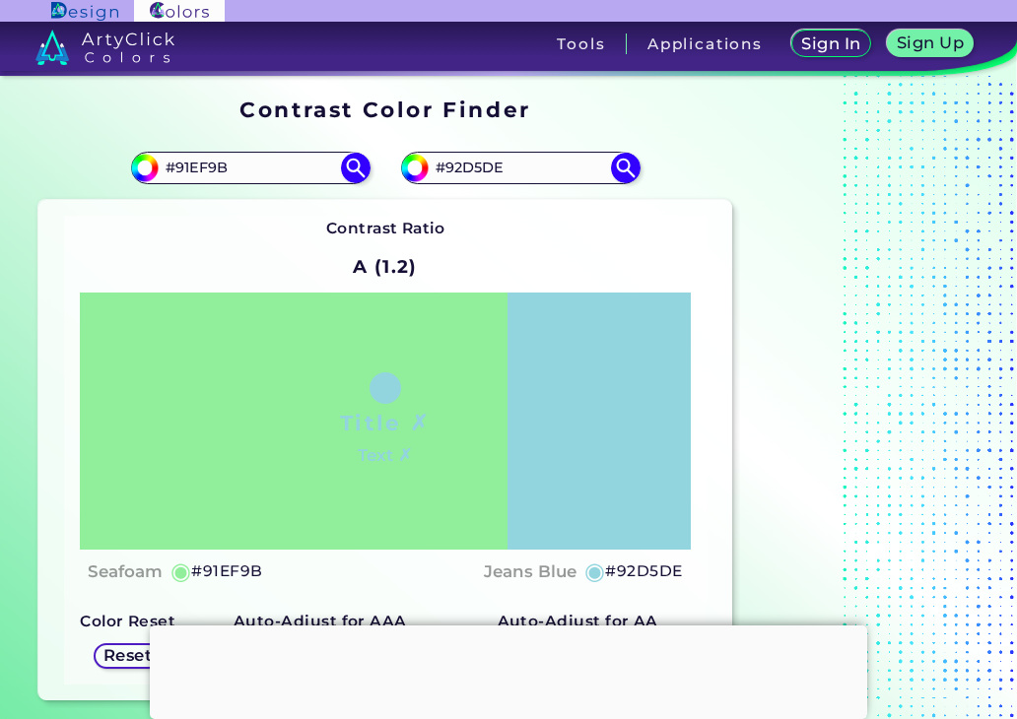
drag, startPoint x: 270, startPoint y: 176, endPoint x: -5, endPoint y: 134, distance: 278.1
click at [0, 134] on html "Sign In Sign Up My Profile My Details Color Palettes Sign Out Tools Application…" at bounding box center [508, 419] width 1017 height 838
paste input "e24c00"
type input "#e24c00"
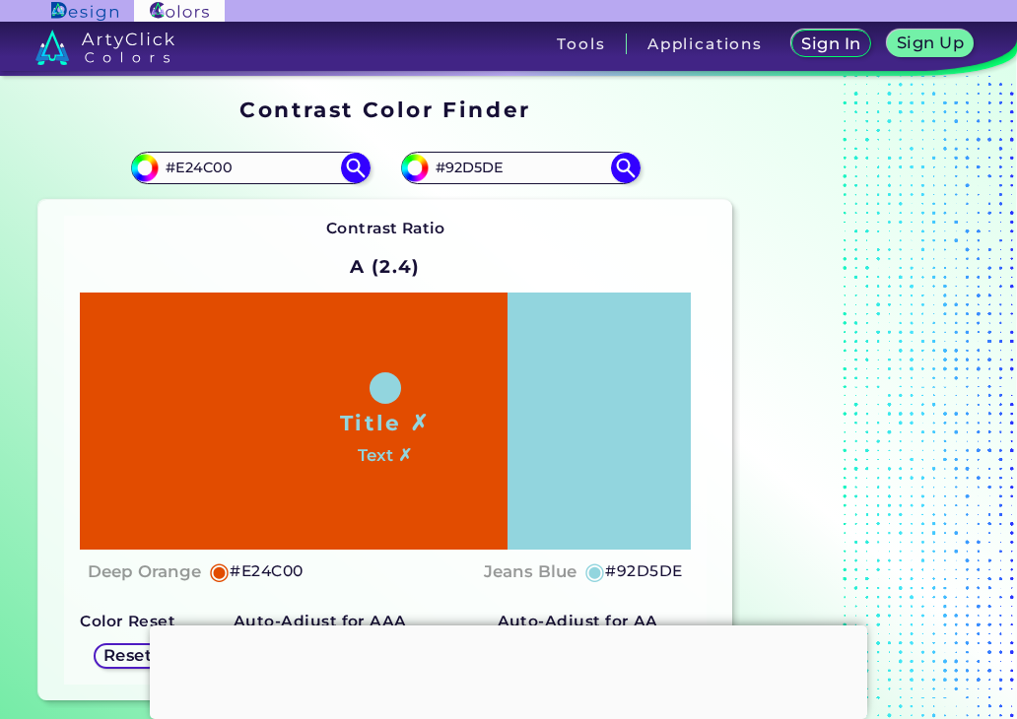
drag, startPoint x: 296, startPoint y: 167, endPoint x: -5, endPoint y: 132, distance: 302.5
click at [0, 132] on html "Sign In Sign Up My Profile My Details Color Palettes Sign Out Tools Application…" at bounding box center [508, 419] width 1017 height 838
paste input "ff45"
type input "#ff4500"
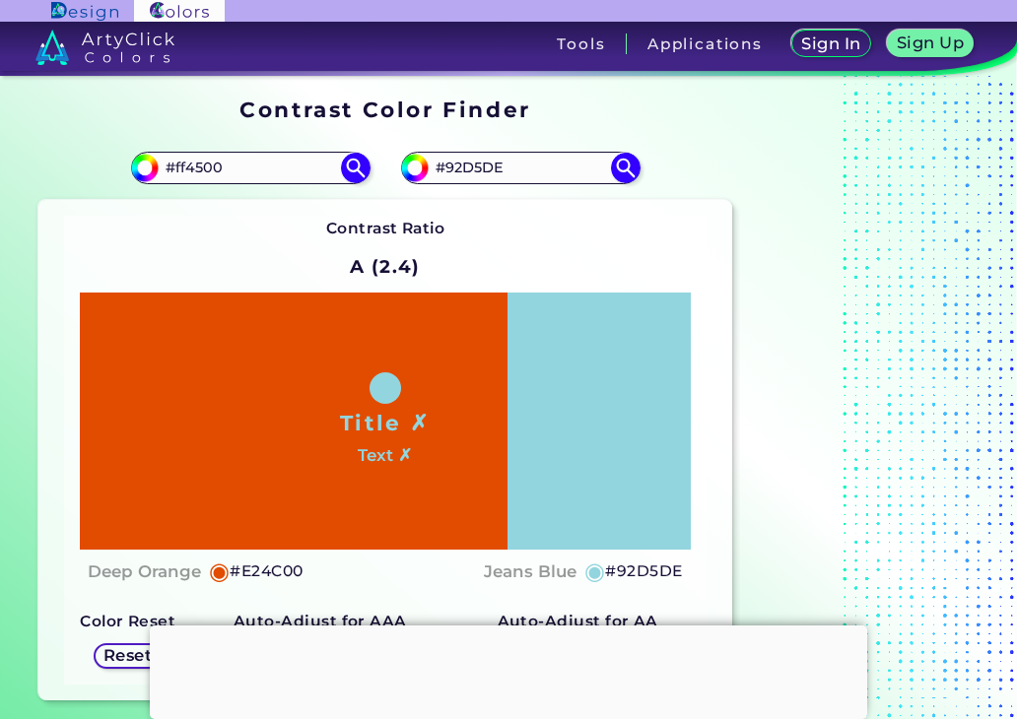
type input "#FF4500"
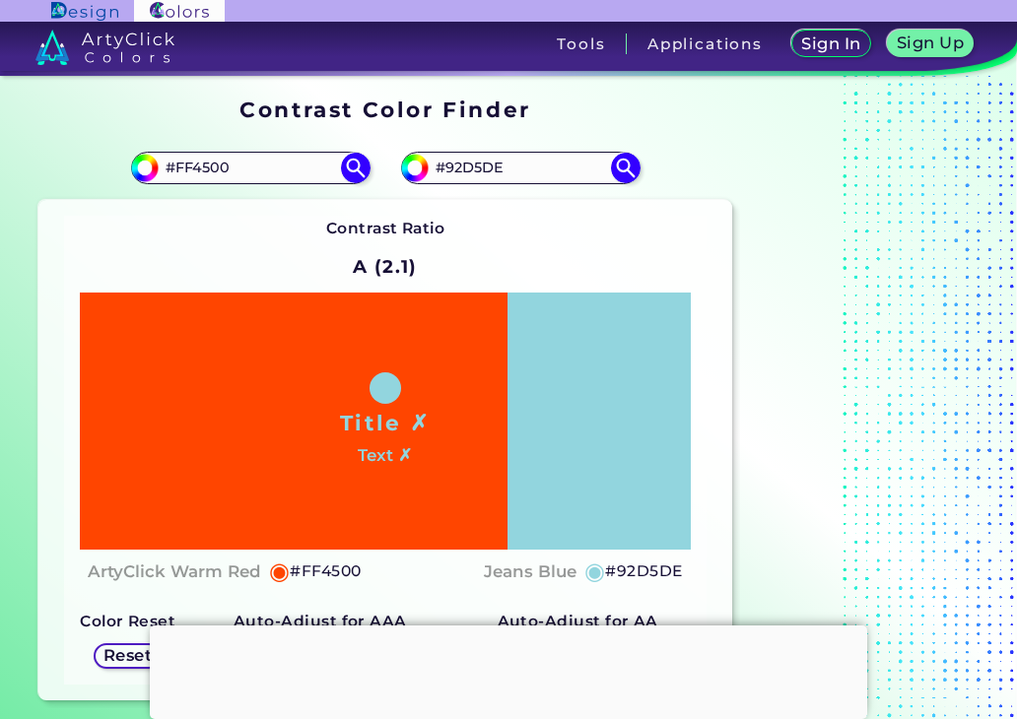
drag, startPoint x: 570, startPoint y: 163, endPoint x: -5, endPoint y: 165, distance: 574.4
click at [0, 165] on html "Sign In Sign Up My Profile My Details Color Palettes Sign Out Tools Application…" at bounding box center [508, 419] width 1017 height 838
paste input "0048ff"
type input "#0048ff"
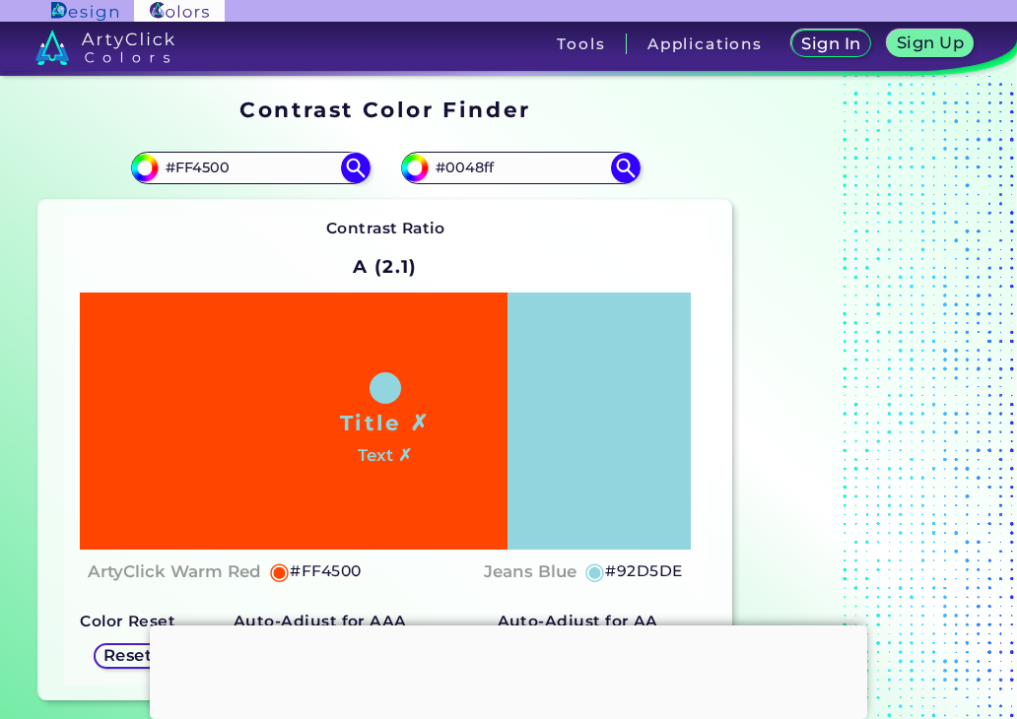
type input "#0048FF"
